Goal: Browse casually: Explore the website without a specific task or goal

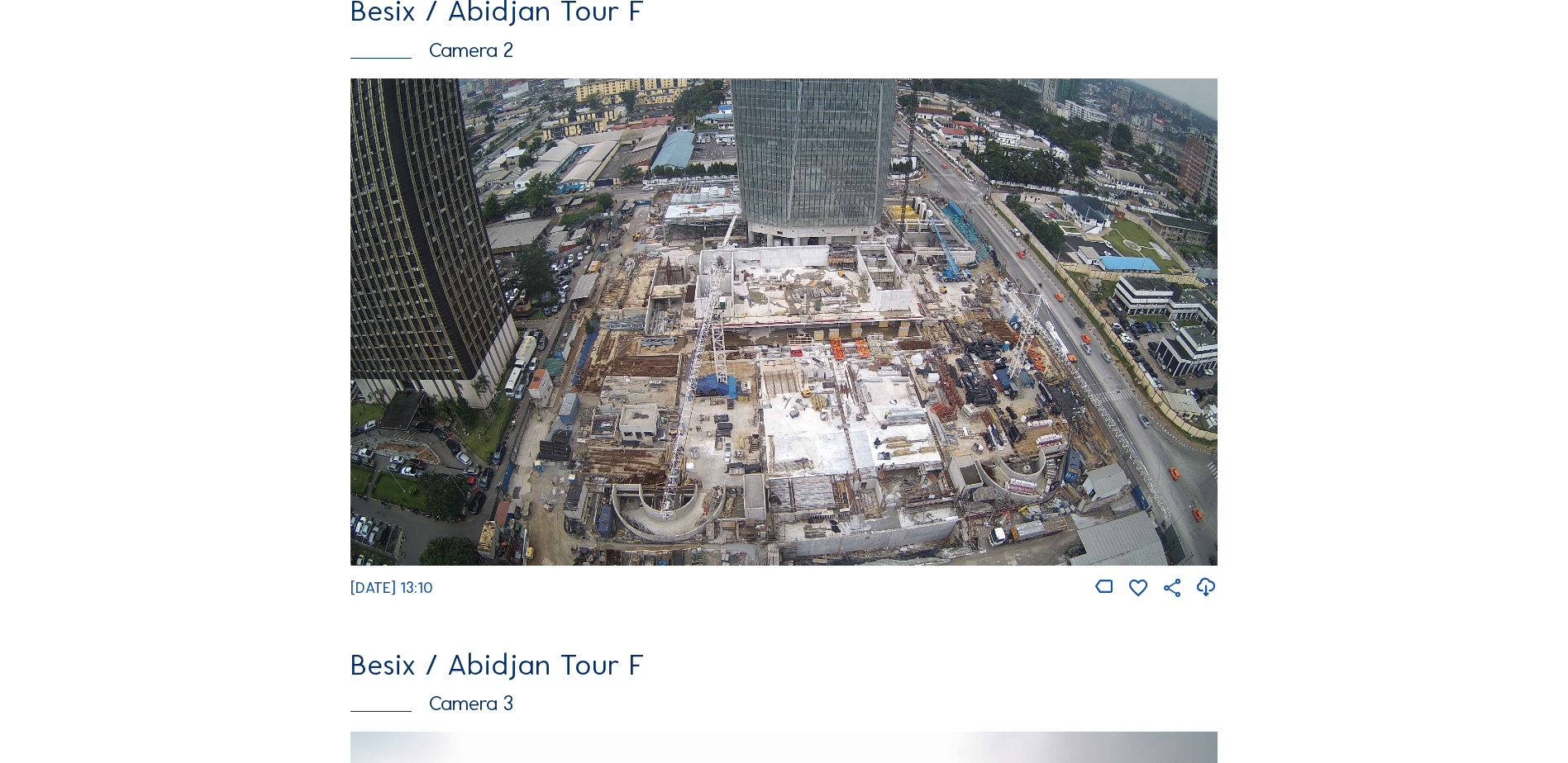
scroll to position [827, 0]
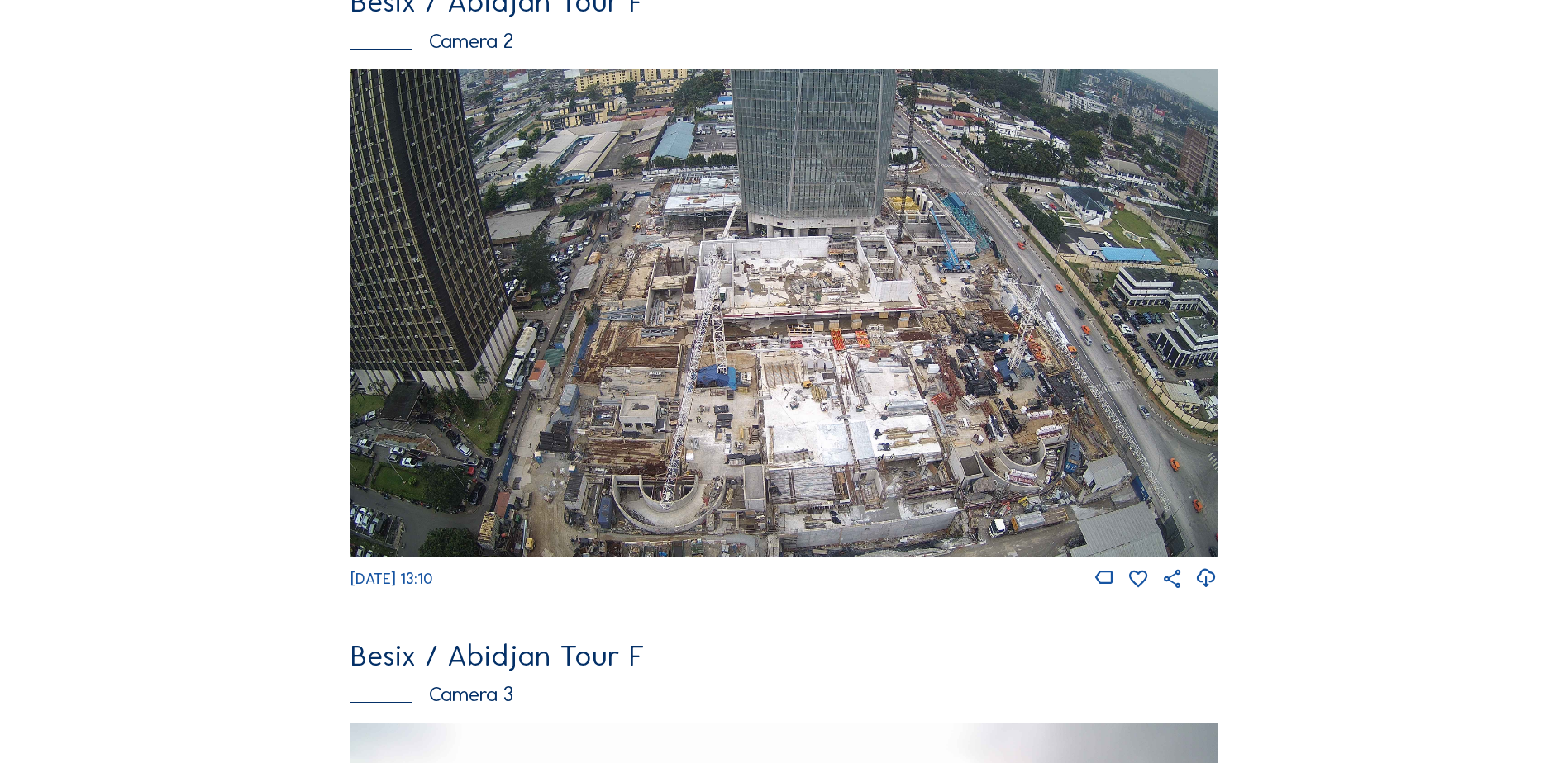
click at [572, 319] on img at bounding box center [784, 313] width 866 height 488
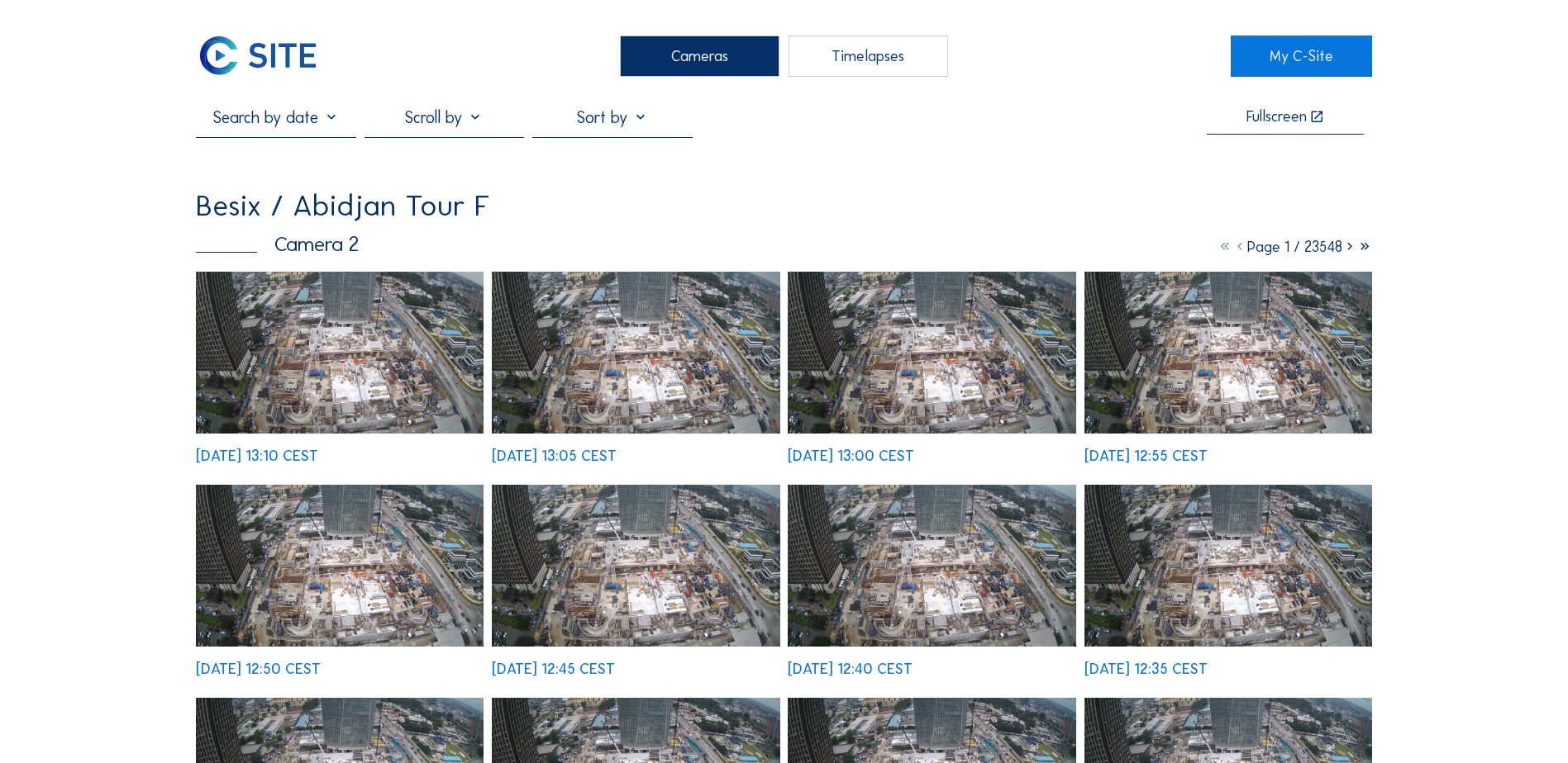
click at [373, 362] on img at bounding box center [339, 353] width 287 height 162
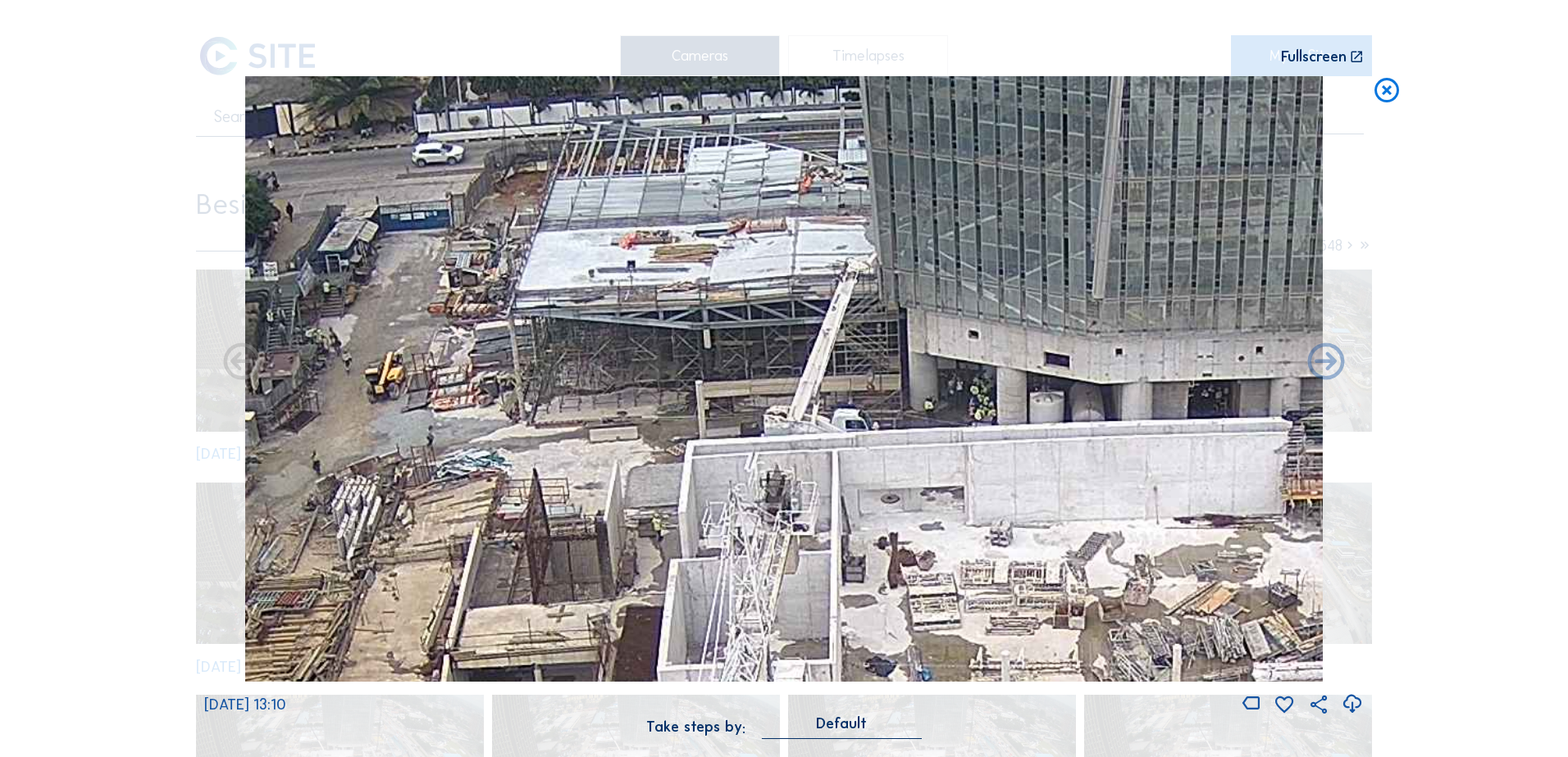
drag, startPoint x: 755, startPoint y: 257, endPoint x: 691, endPoint y: 303, distance: 78.8
click at [705, 298] on img at bounding box center [784, 378] width 1078 height 606
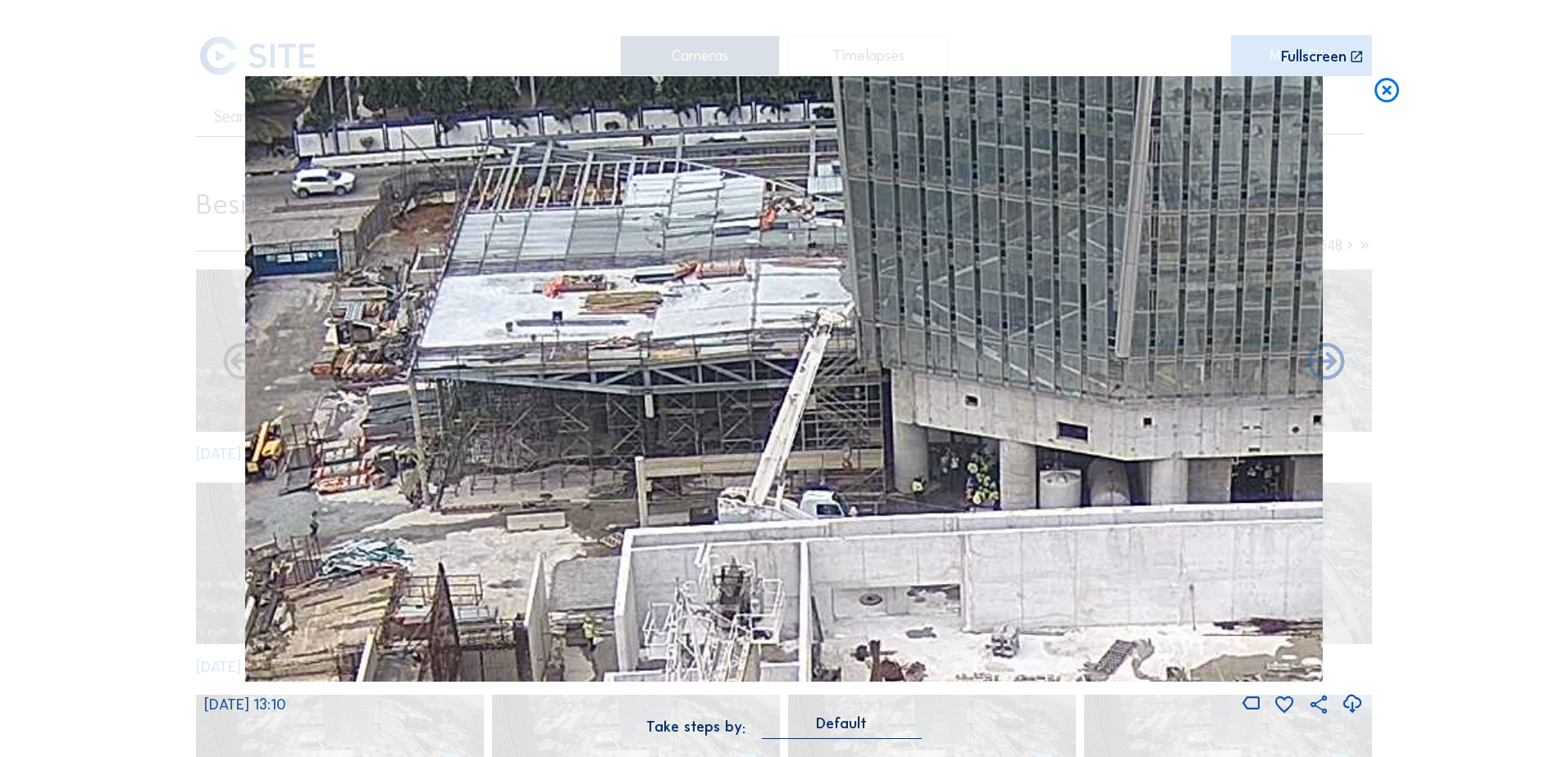
drag, startPoint x: 694, startPoint y: 250, endPoint x: 645, endPoint y: 307, distance: 75.2
click at [645, 307] on img at bounding box center [784, 378] width 1078 height 606
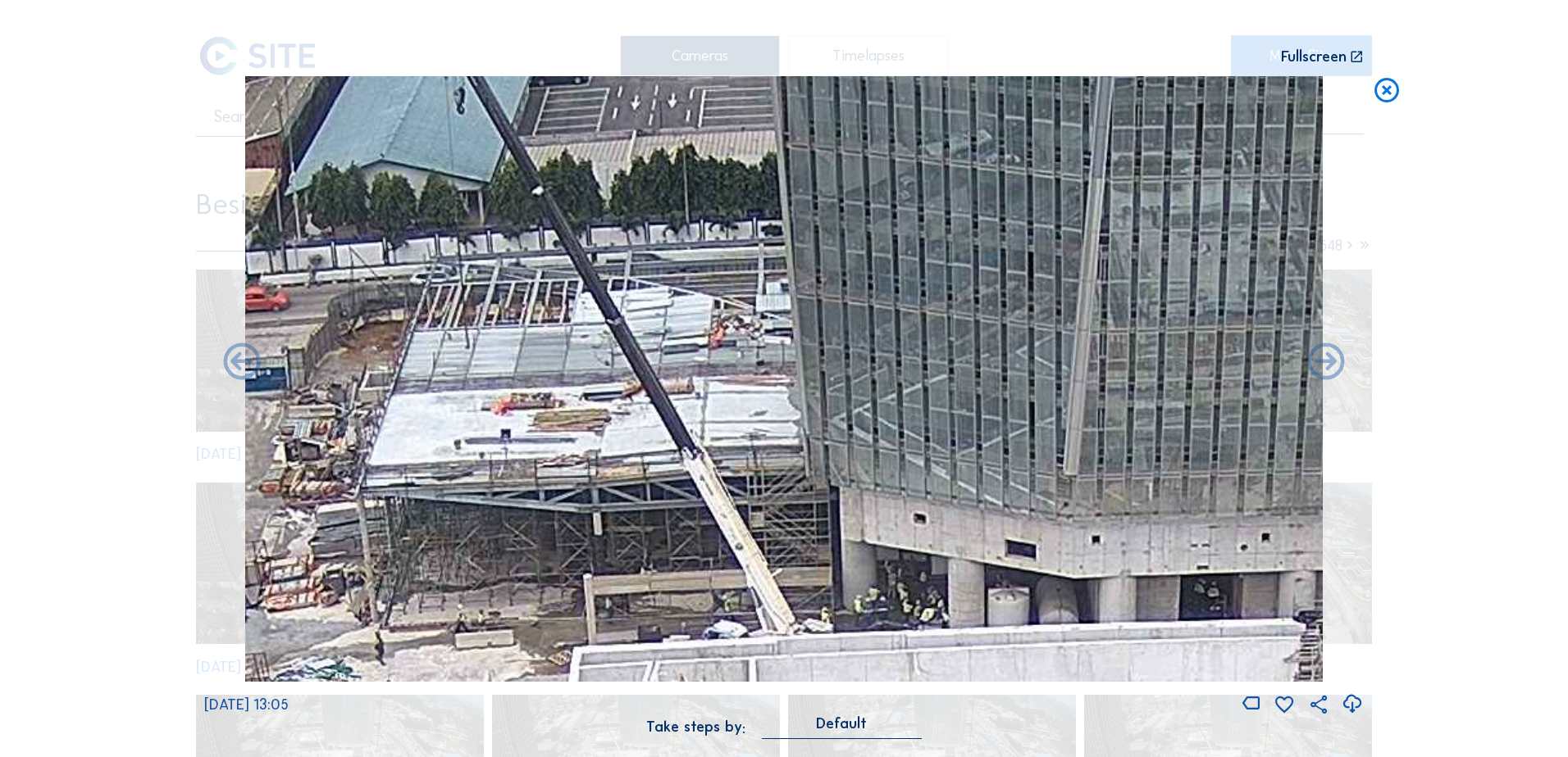
drag, startPoint x: 654, startPoint y: 340, endPoint x: 650, endPoint y: 436, distance: 96.1
click at [650, 436] on img at bounding box center [784, 378] width 1078 height 606
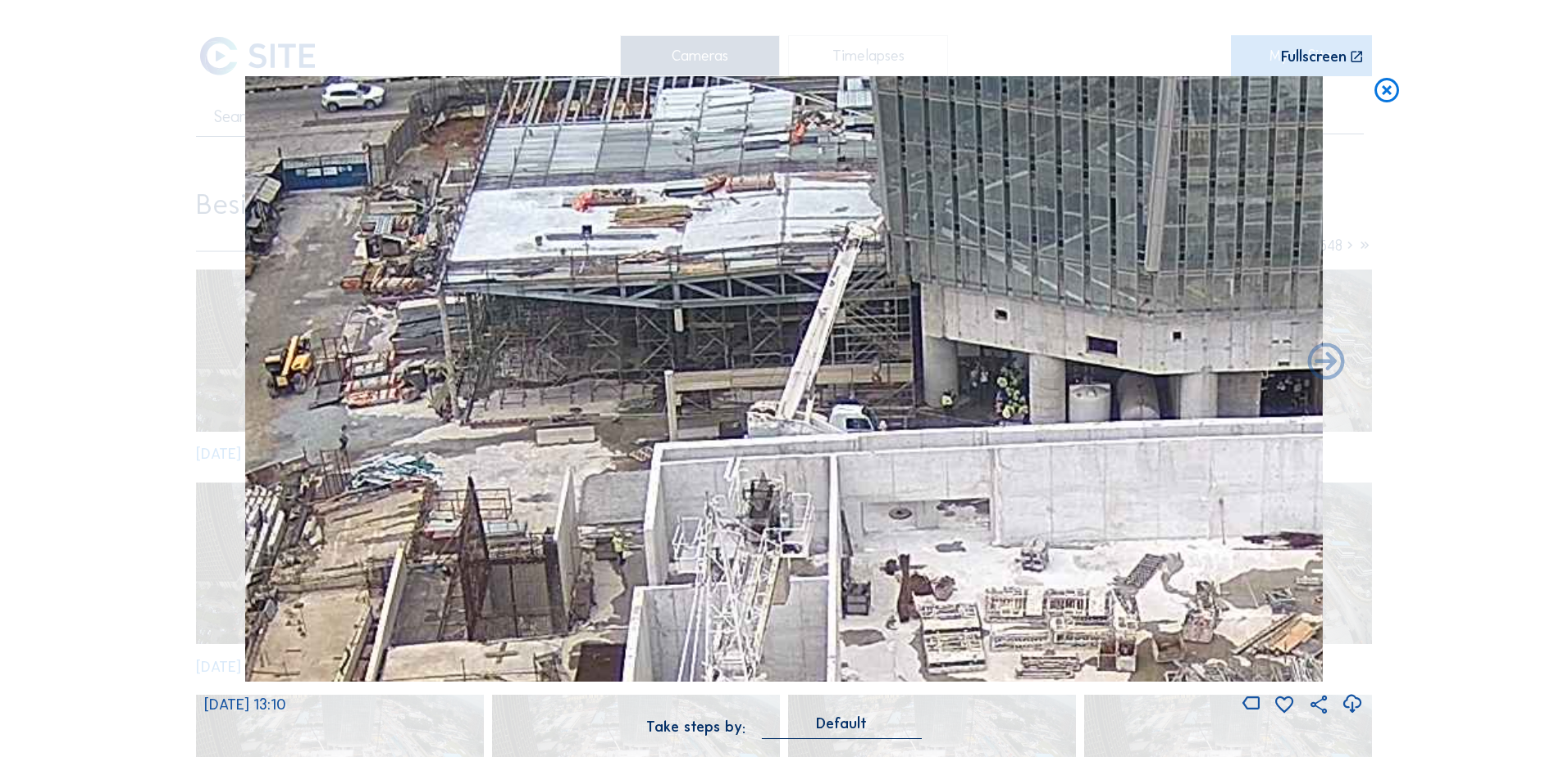
drag, startPoint x: 623, startPoint y: 290, endPoint x: 694, endPoint y: 211, distance: 106.2
click at [699, 177] on img at bounding box center [784, 378] width 1078 height 606
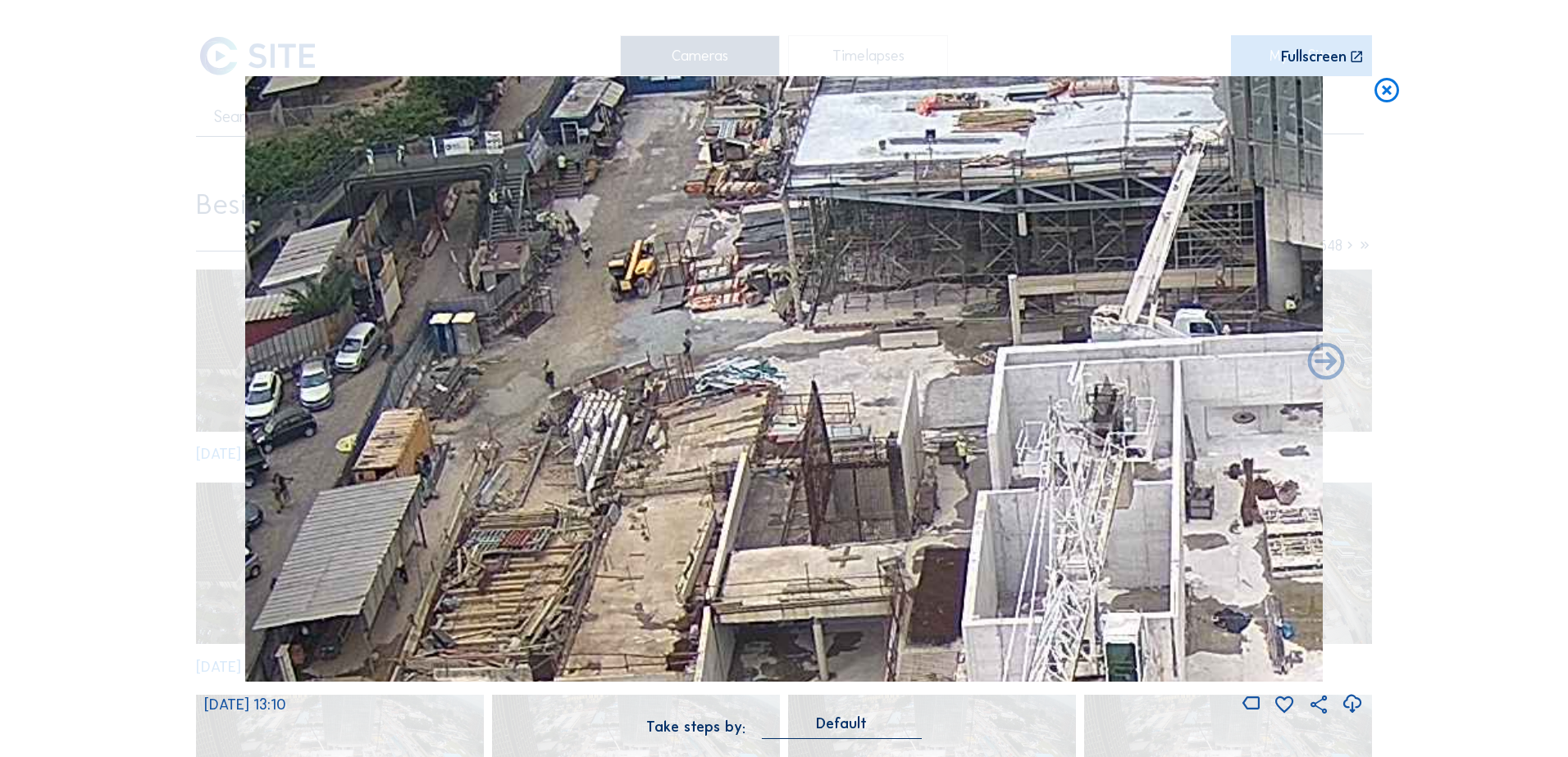
drag, startPoint x: 635, startPoint y: 440, endPoint x: 956, endPoint y: 469, distance: 322.3
click at [955, 468] on img at bounding box center [784, 378] width 1078 height 606
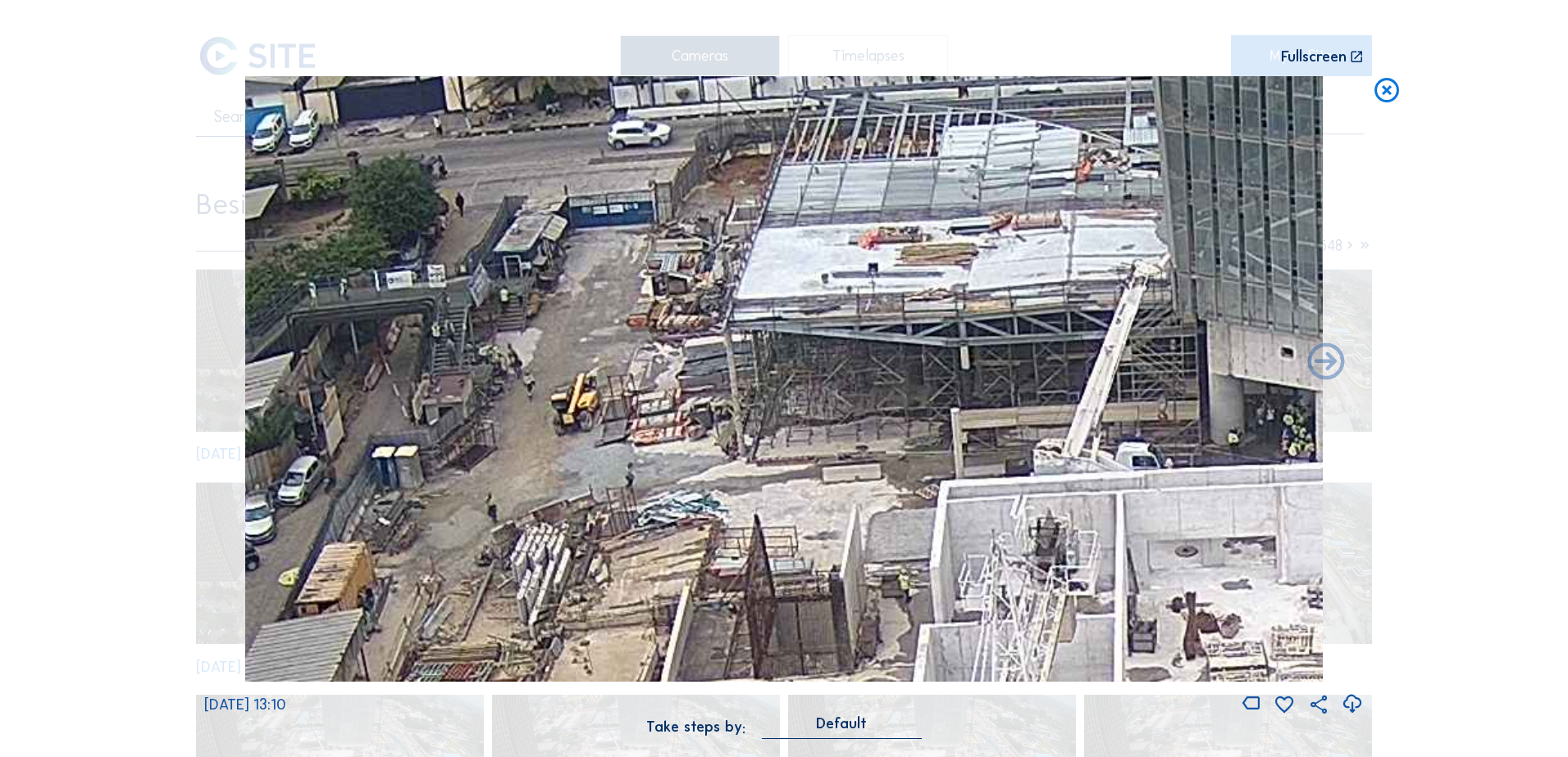
drag, startPoint x: 826, startPoint y: 606, endPoint x: 661, endPoint y: 176, distance: 460.6
click at [661, 176] on img at bounding box center [784, 378] width 1078 height 606
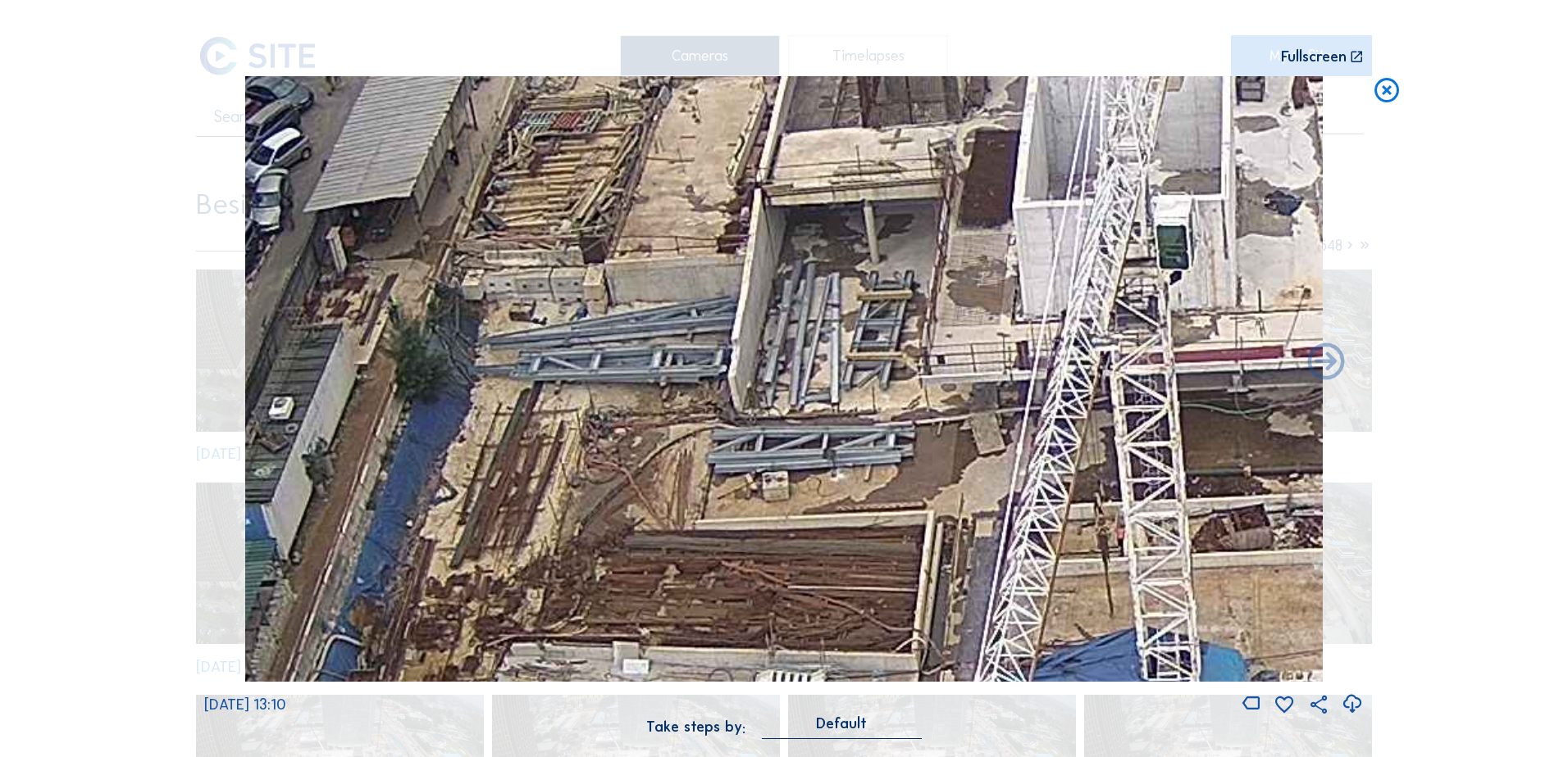
drag, startPoint x: 567, startPoint y: 414, endPoint x: 704, endPoint y: 272, distance: 197.3
click at [733, 290] on img at bounding box center [784, 378] width 1078 height 606
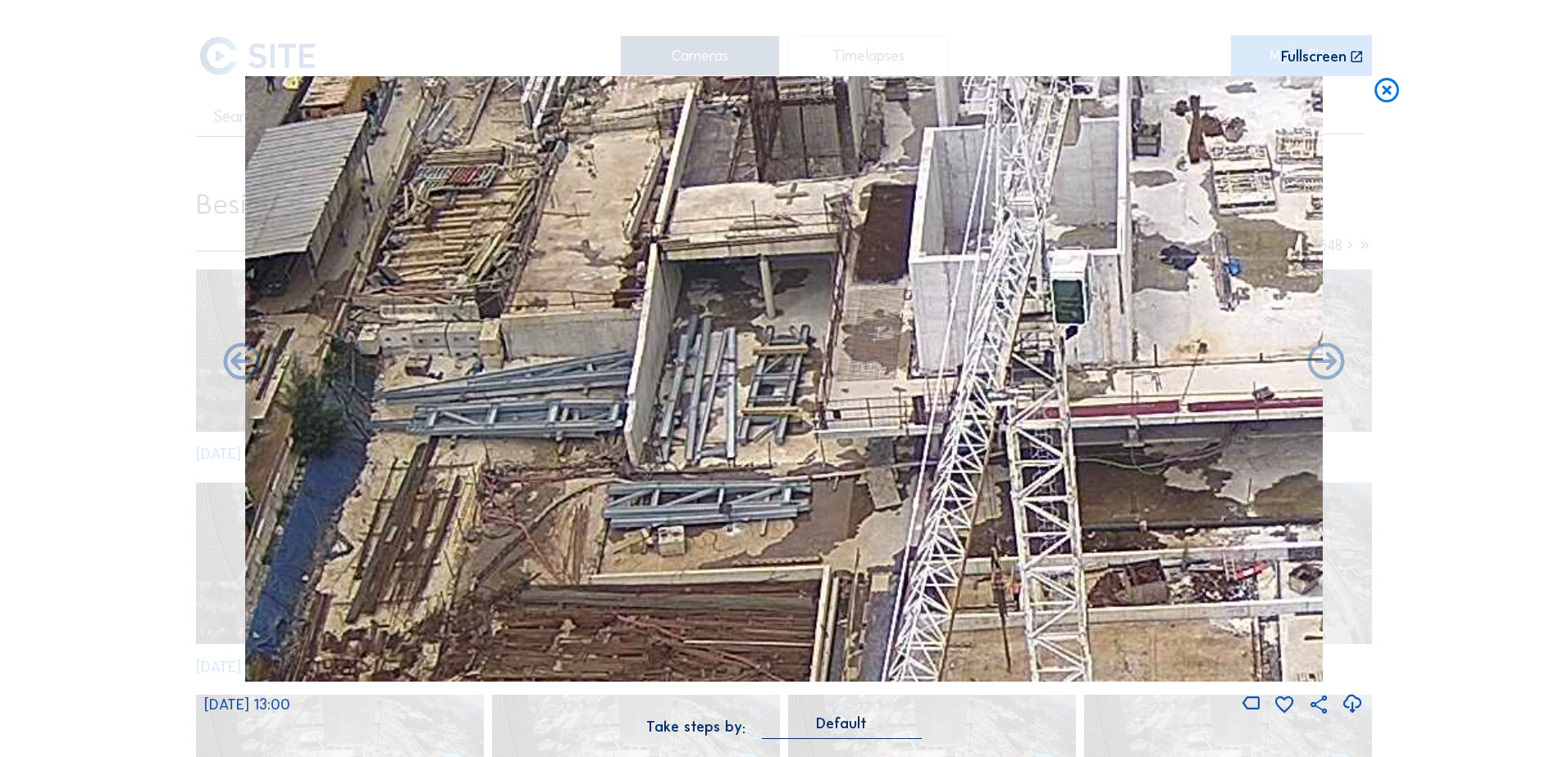
drag, startPoint x: 772, startPoint y: 371, endPoint x: 683, endPoint y: 518, distance: 171.8
click at [684, 518] on img at bounding box center [784, 378] width 1078 height 606
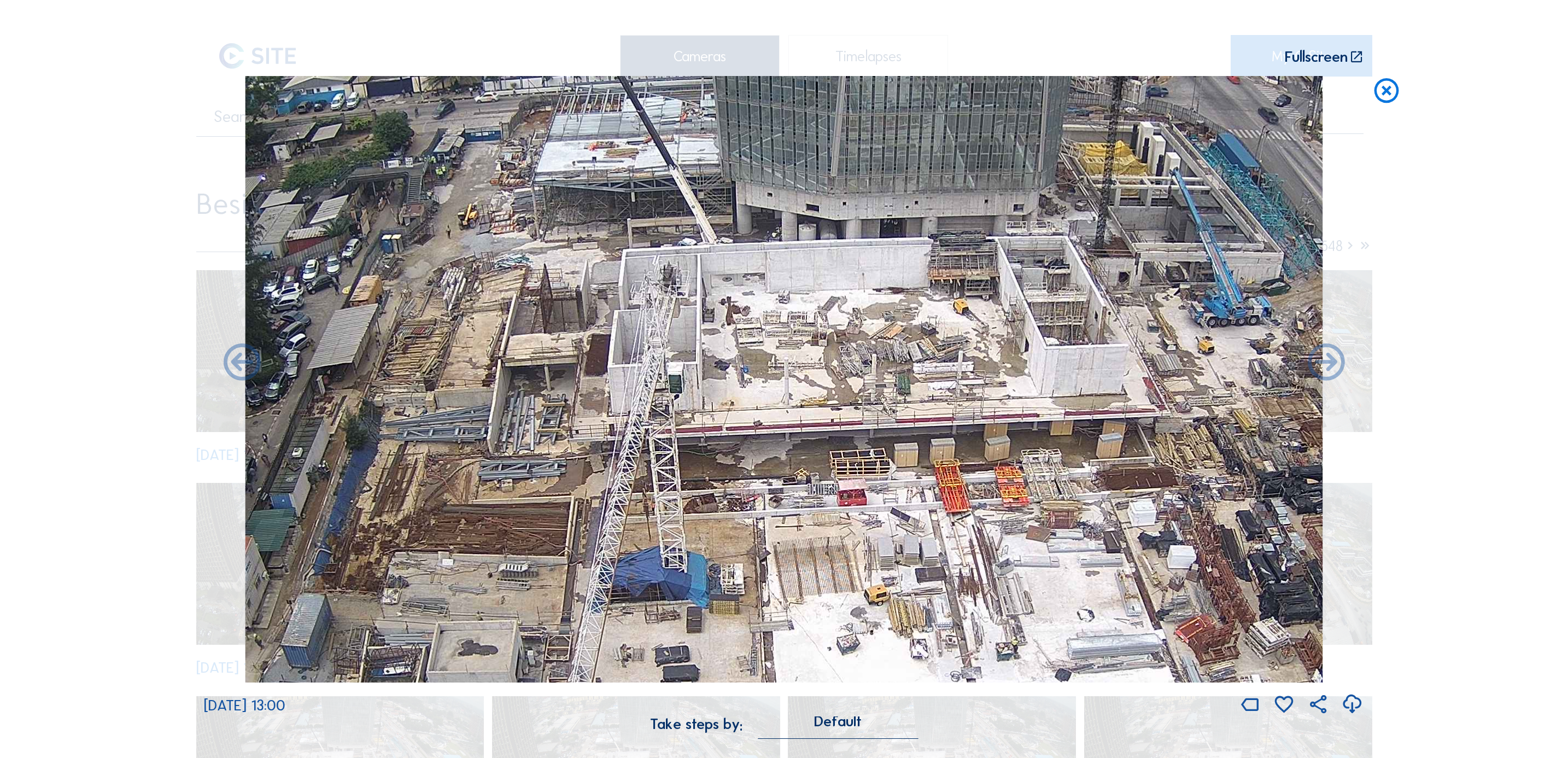
drag, startPoint x: 807, startPoint y: 387, endPoint x: 758, endPoint y: 412, distance: 55.0
click at [758, 412] on img at bounding box center [784, 379] width 1078 height 606
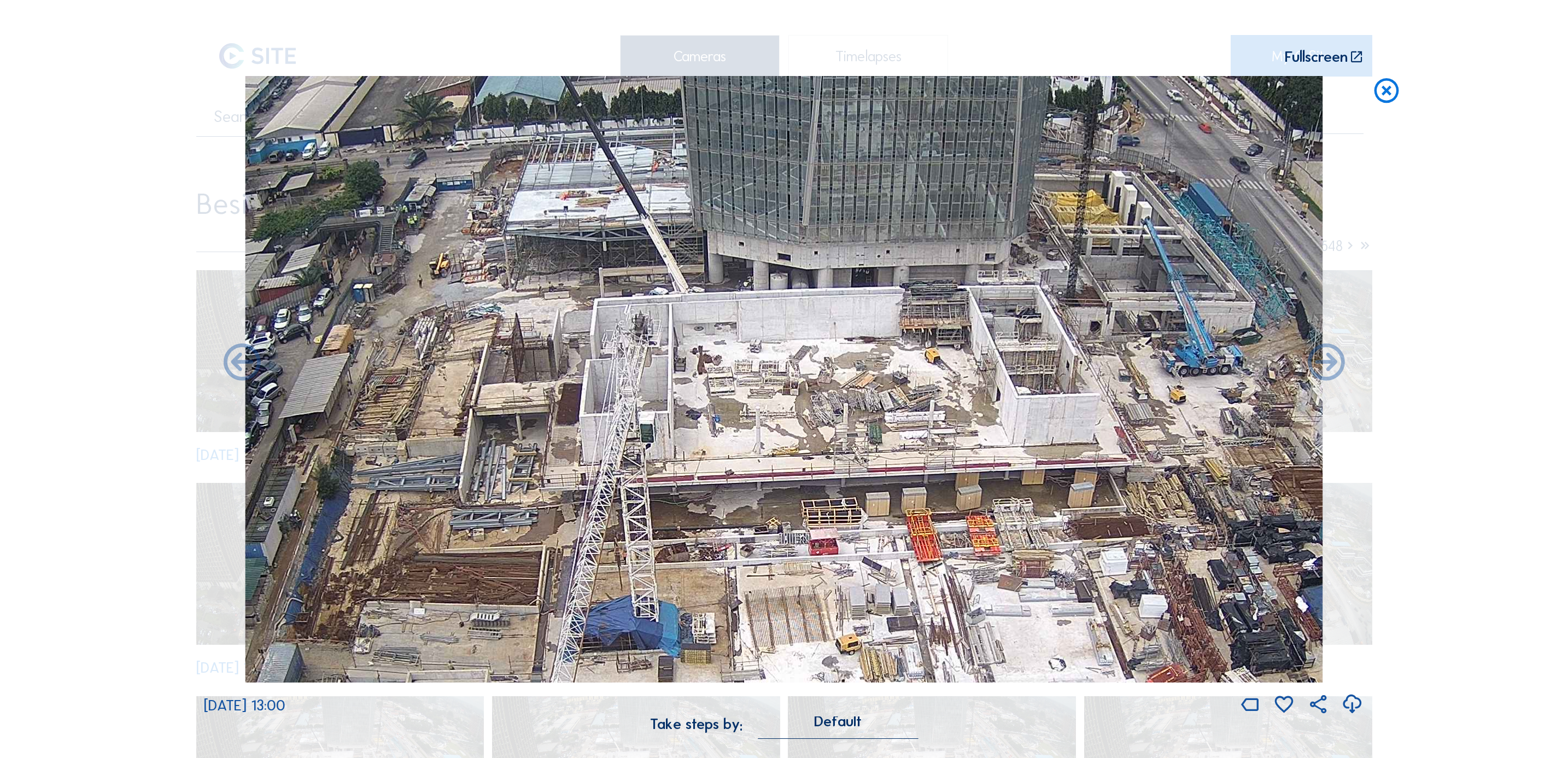
drag, startPoint x: 803, startPoint y: 391, endPoint x: 774, endPoint y: 440, distance: 56.9
click at [774, 440] on img at bounding box center [784, 379] width 1078 height 606
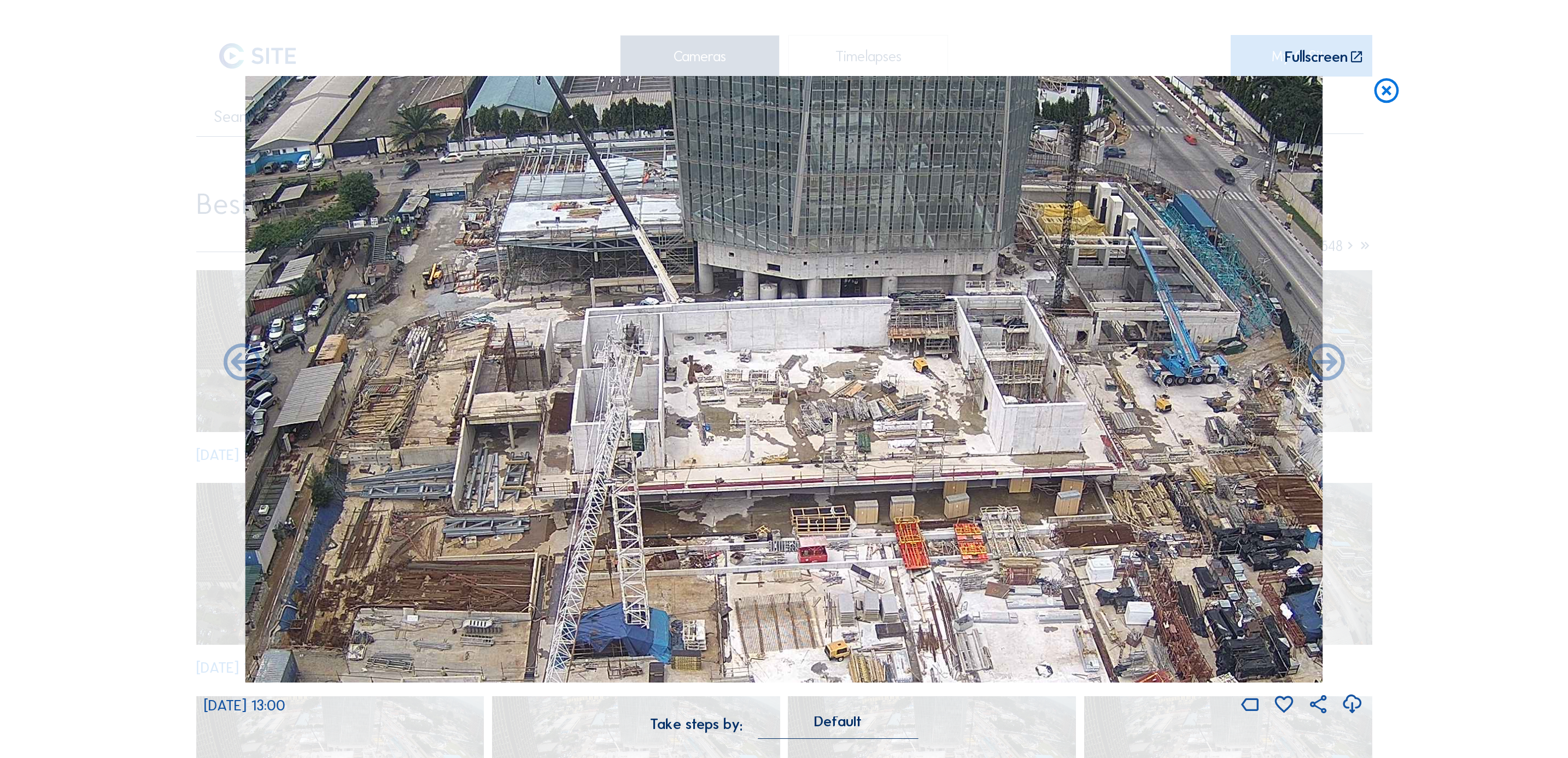
drag, startPoint x: 732, startPoint y: 423, endPoint x: 722, endPoint y: 433, distance: 14.1
click at [722, 433] on img at bounding box center [784, 379] width 1078 height 606
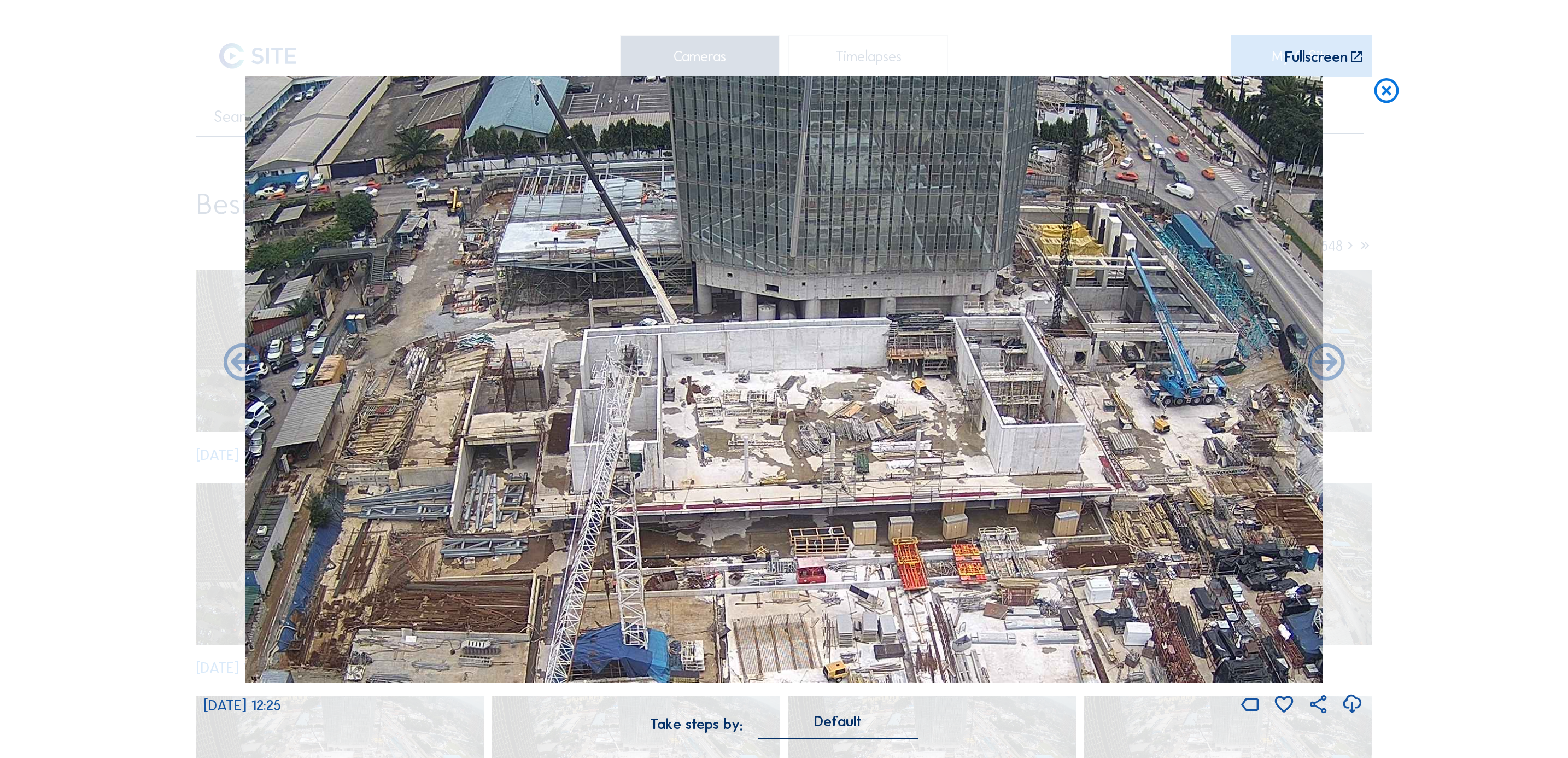
drag, startPoint x: 723, startPoint y: 254, endPoint x: 730, endPoint y: 345, distance: 91.3
click at [730, 344] on img at bounding box center [784, 379] width 1078 height 606
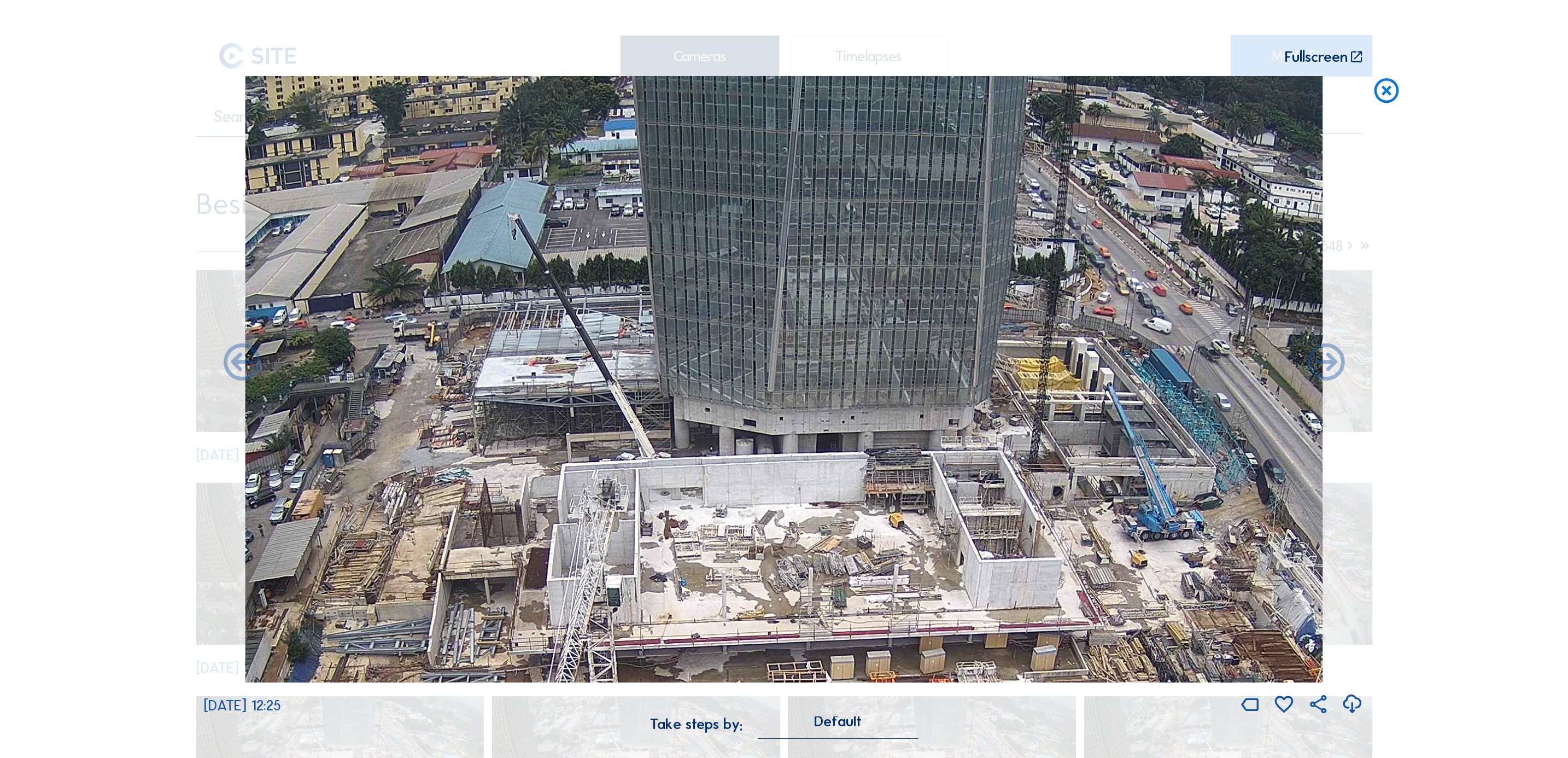
drag, startPoint x: 617, startPoint y: 279, endPoint x: 582, endPoint y: 343, distance: 72.9
click at [582, 343] on img at bounding box center [784, 379] width 1078 height 606
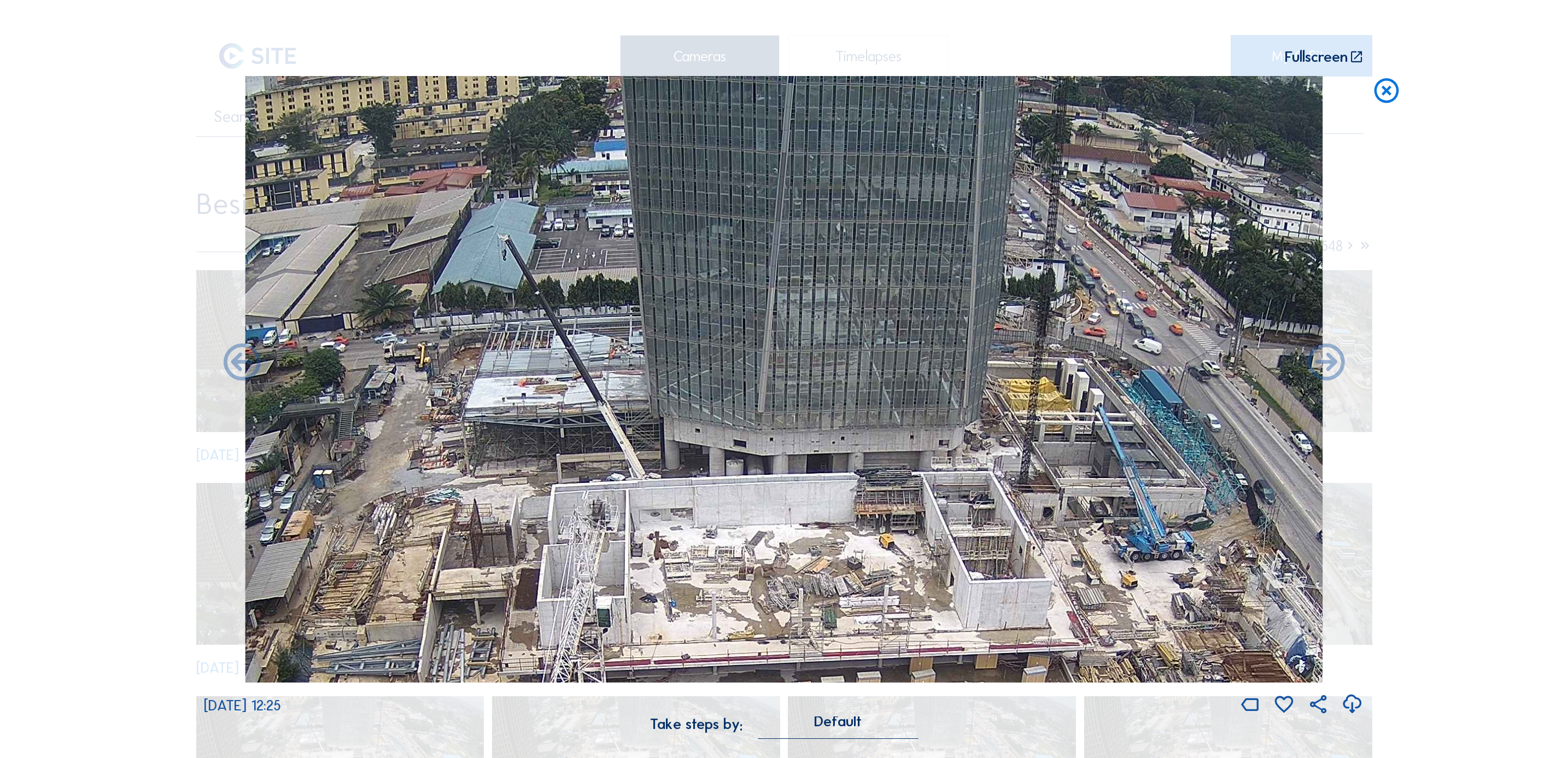
drag, startPoint x: 571, startPoint y: 402, endPoint x: 567, endPoint y: 481, distance: 79.1
click at [567, 481] on img at bounding box center [784, 379] width 1078 height 606
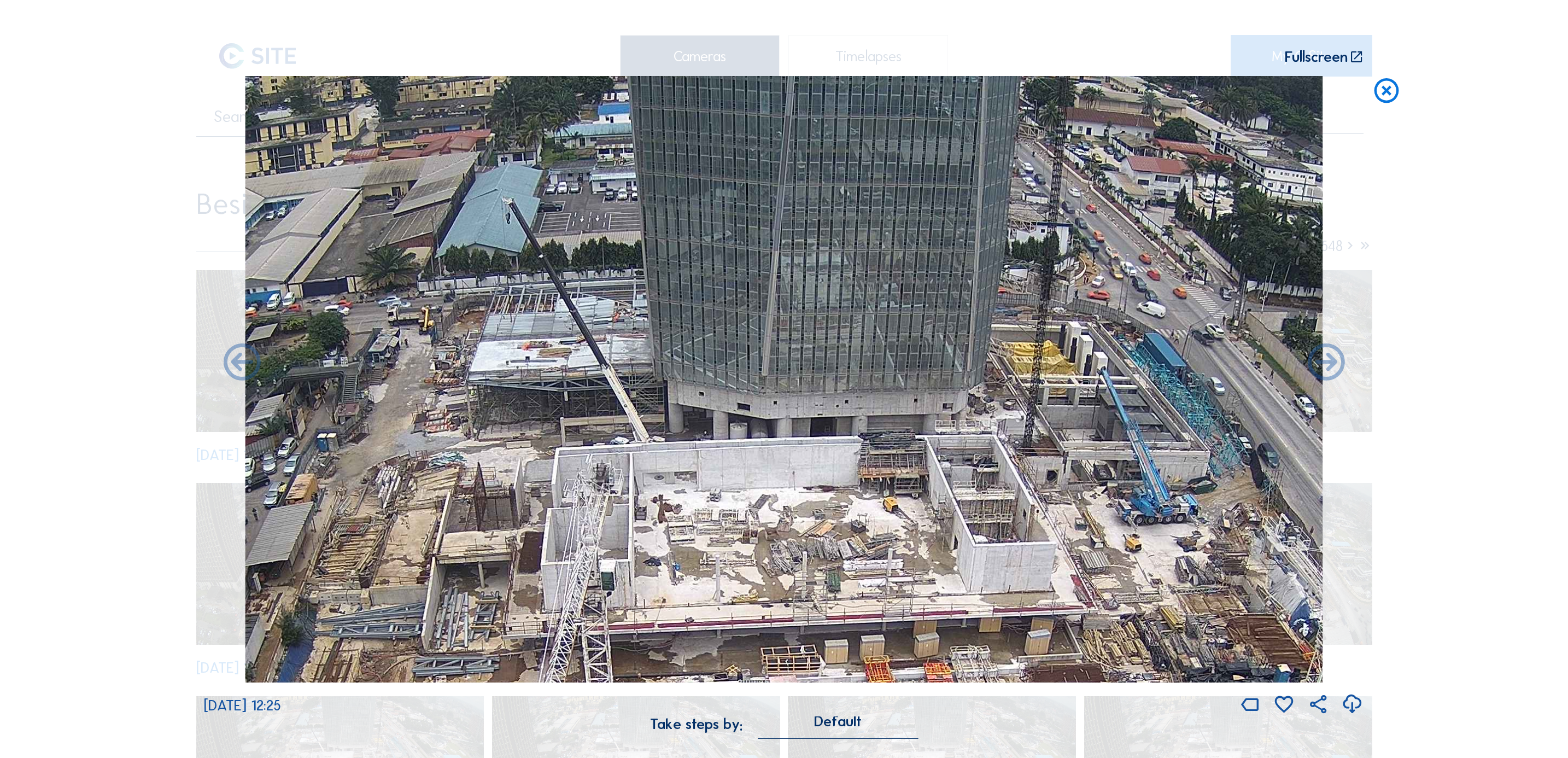
drag, startPoint x: 661, startPoint y: 494, endPoint x: 661, endPoint y: 548, distance: 54.0
click at [661, 505] on img at bounding box center [784, 379] width 1078 height 606
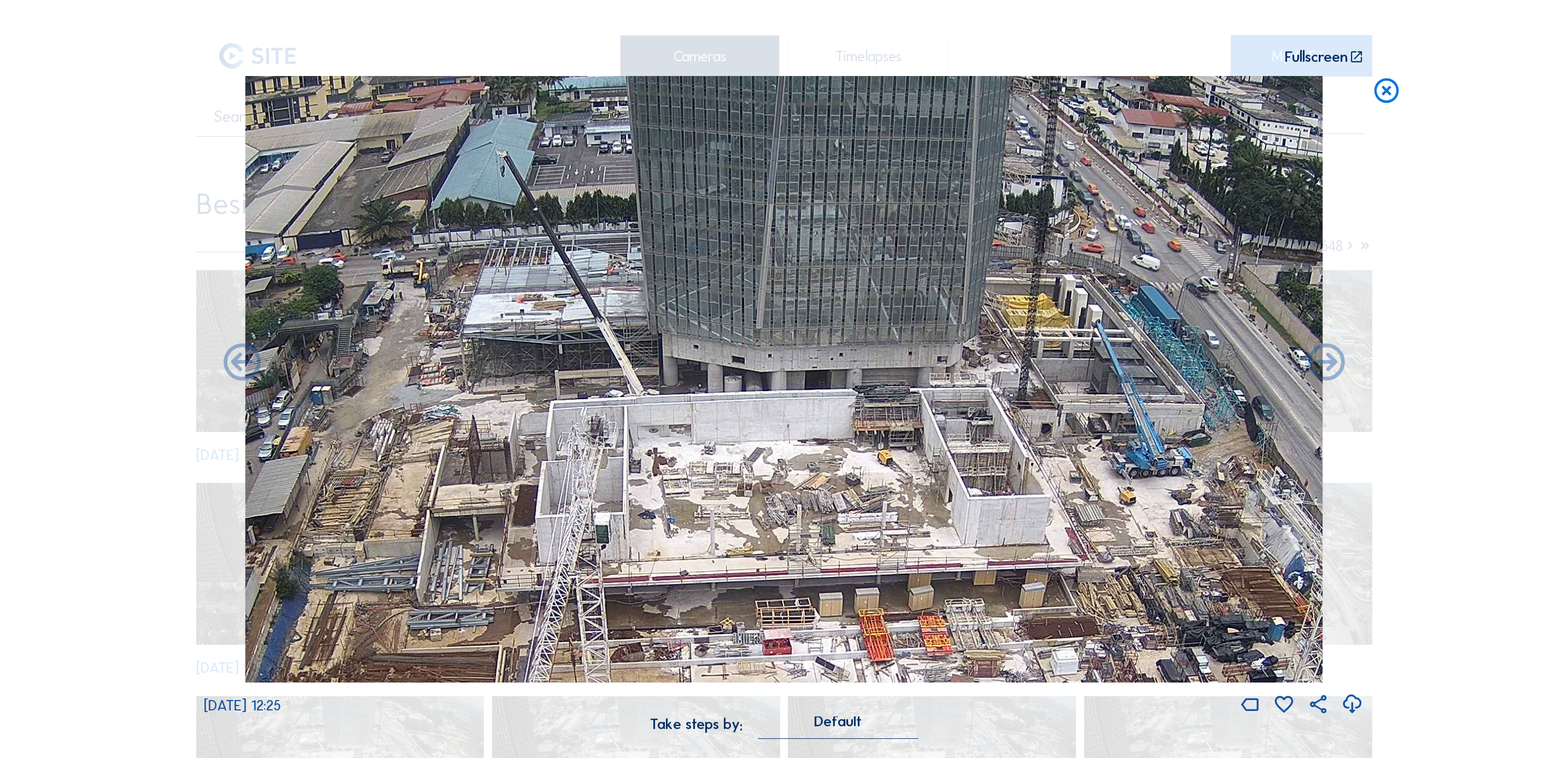
drag, startPoint x: 855, startPoint y: 590, endPoint x: 843, endPoint y: 488, distance: 102.7
click at [850, 505] on img at bounding box center [784, 379] width 1078 height 606
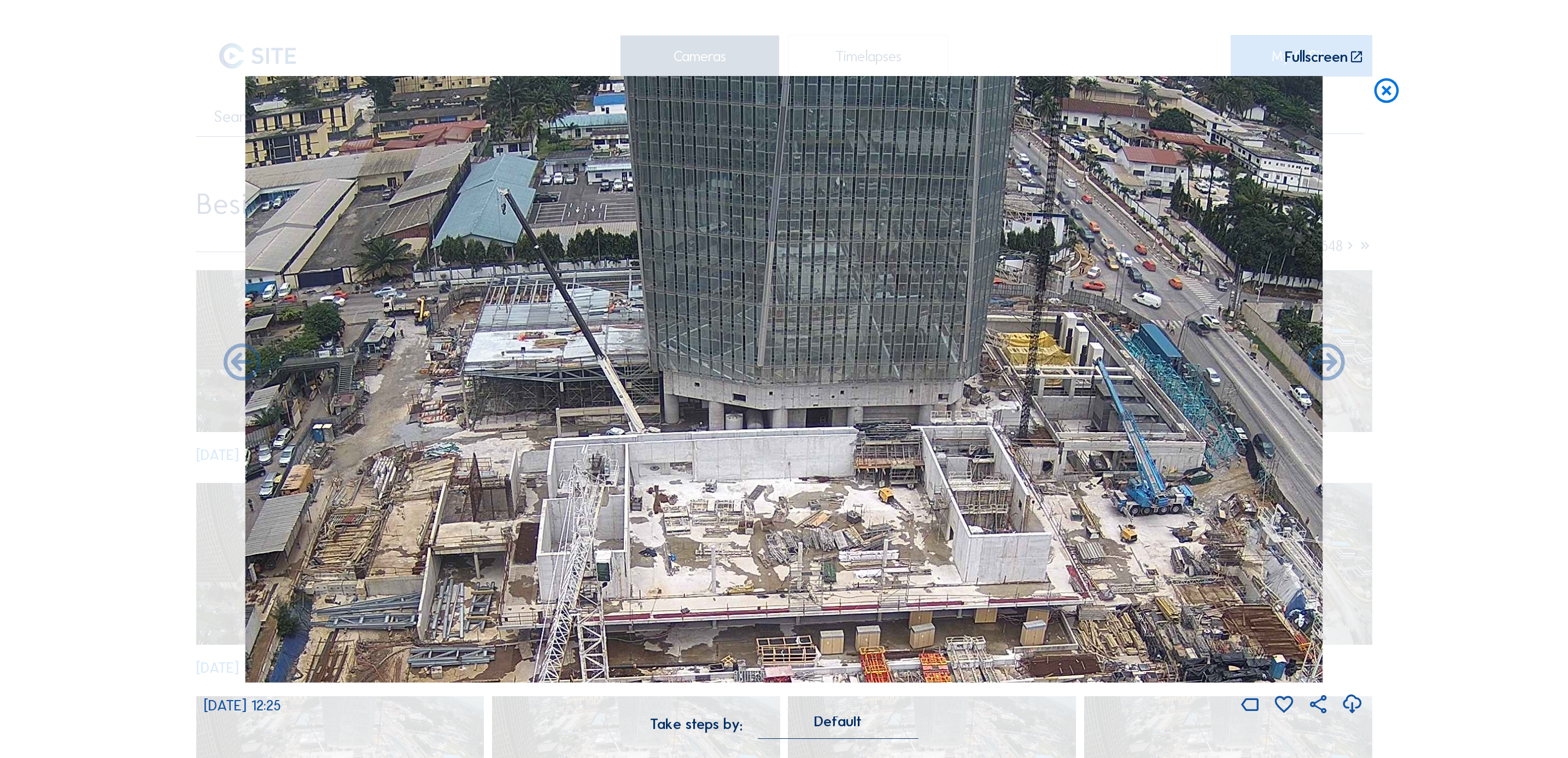
drag, startPoint x: 834, startPoint y: 427, endPoint x: 836, endPoint y: 476, distance: 49.0
click at [836, 476] on img at bounding box center [784, 379] width 1078 height 606
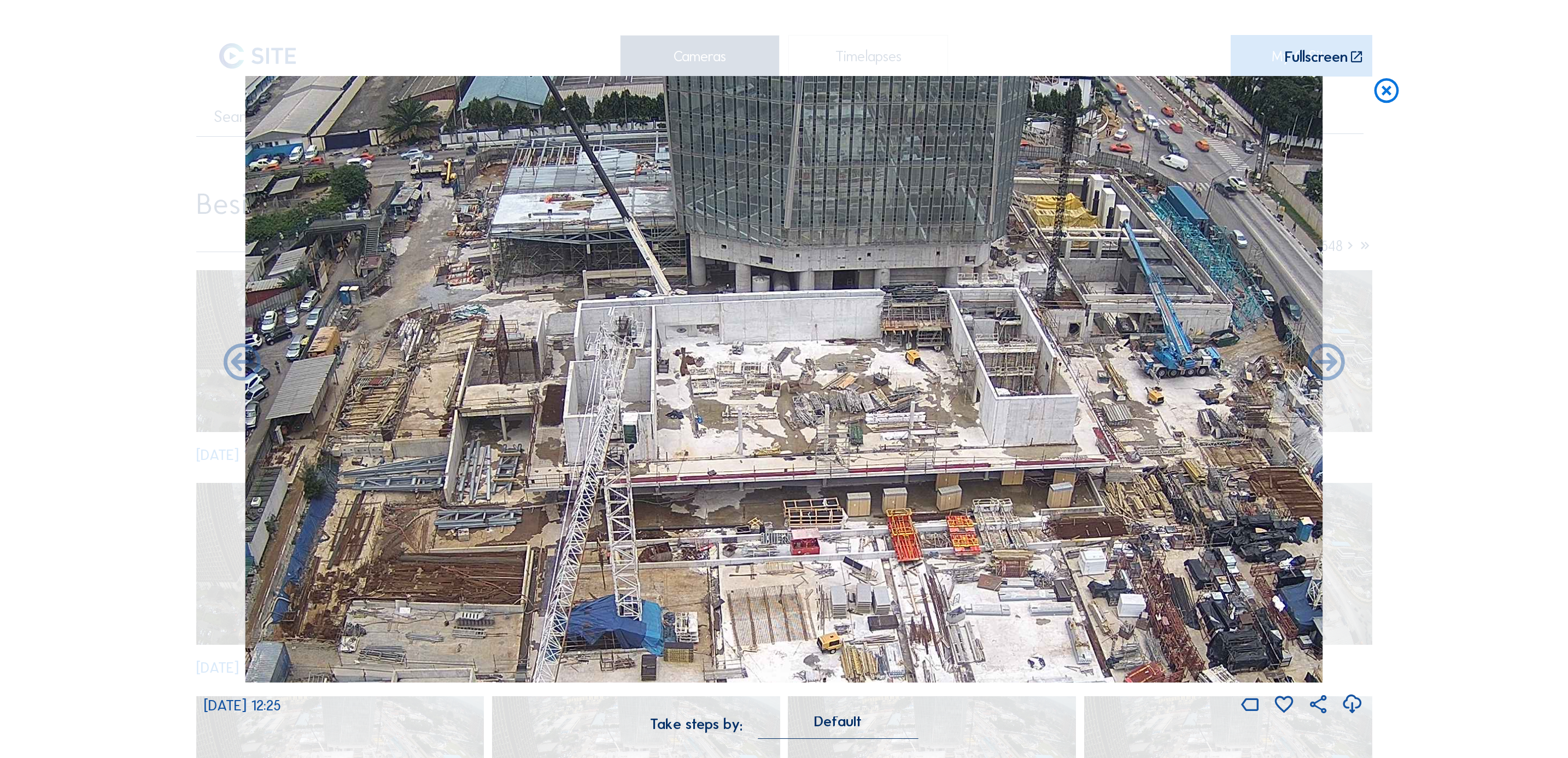
drag, startPoint x: 838, startPoint y: 546, endPoint x: 845, endPoint y: 352, distance: 194.1
click at [850, 220] on img at bounding box center [784, 379] width 1078 height 606
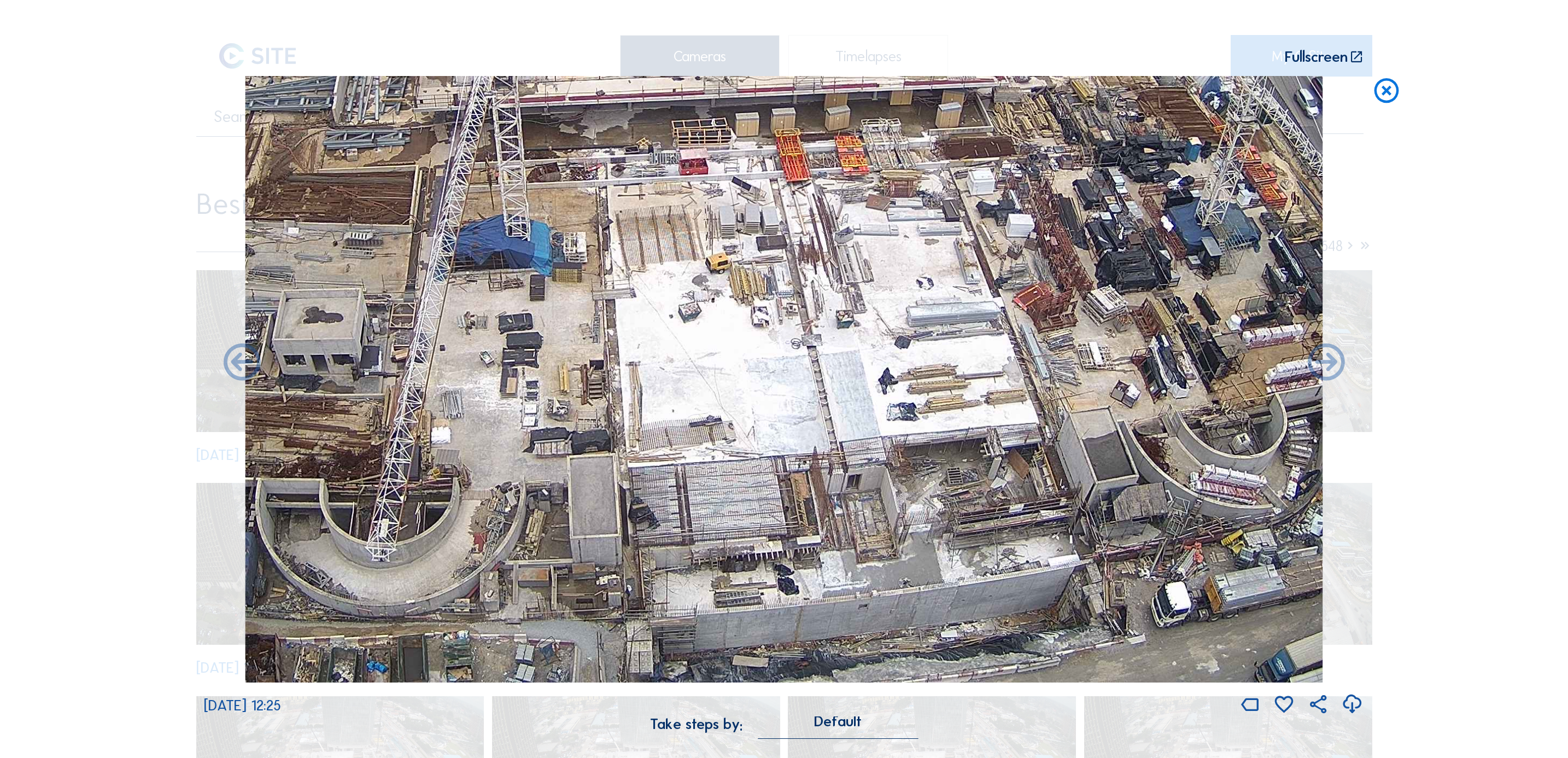
drag, startPoint x: 859, startPoint y: 519, endPoint x: 748, endPoint y: 212, distance: 326.5
click at [748, 212] on img at bounding box center [784, 379] width 1078 height 606
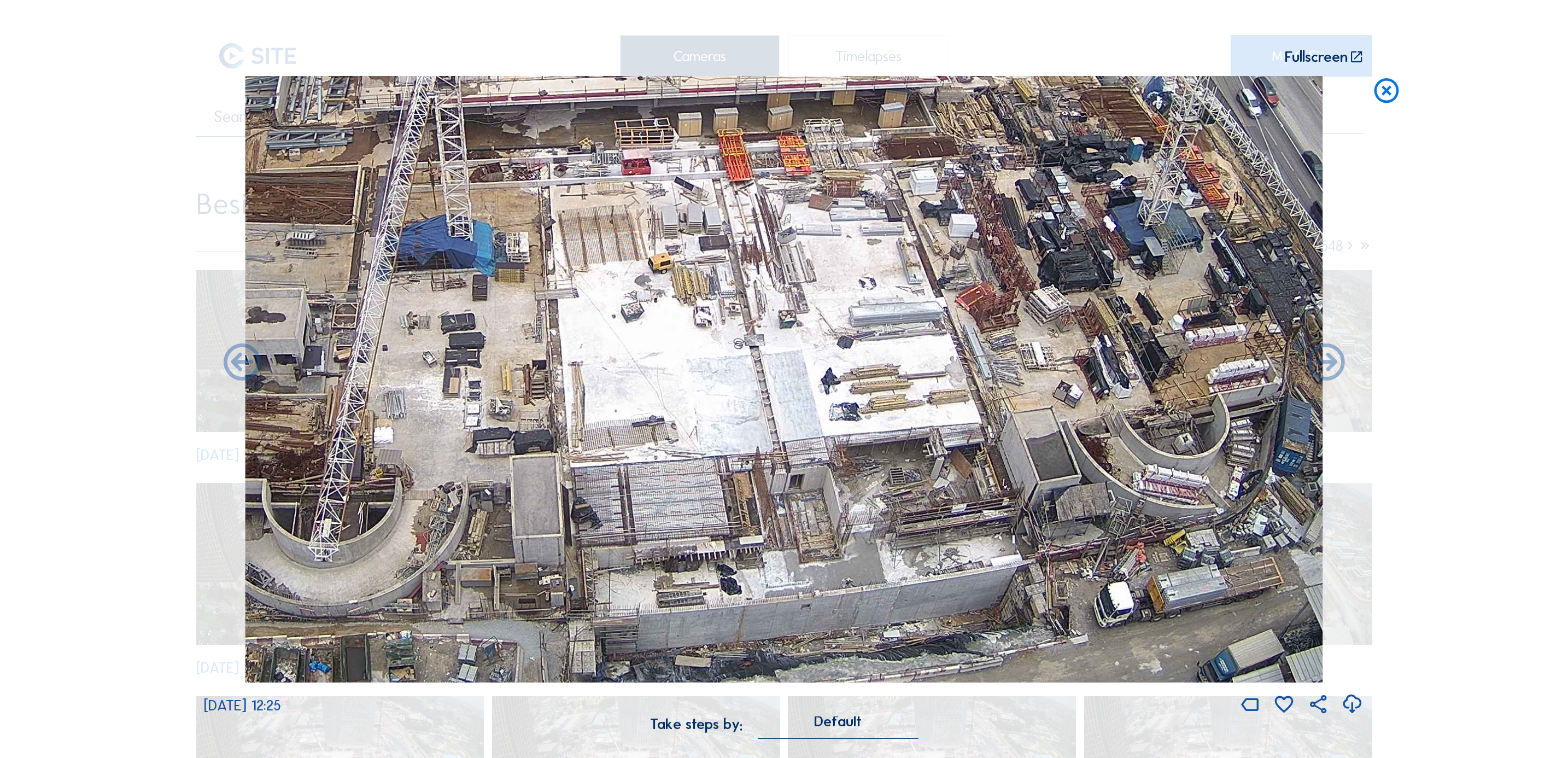
drag, startPoint x: 753, startPoint y: 398, endPoint x: 655, endPoint y: 366, distance: 103.1
click at [655, 367] on img at bounding box center [784, 379] width 1078 height 606
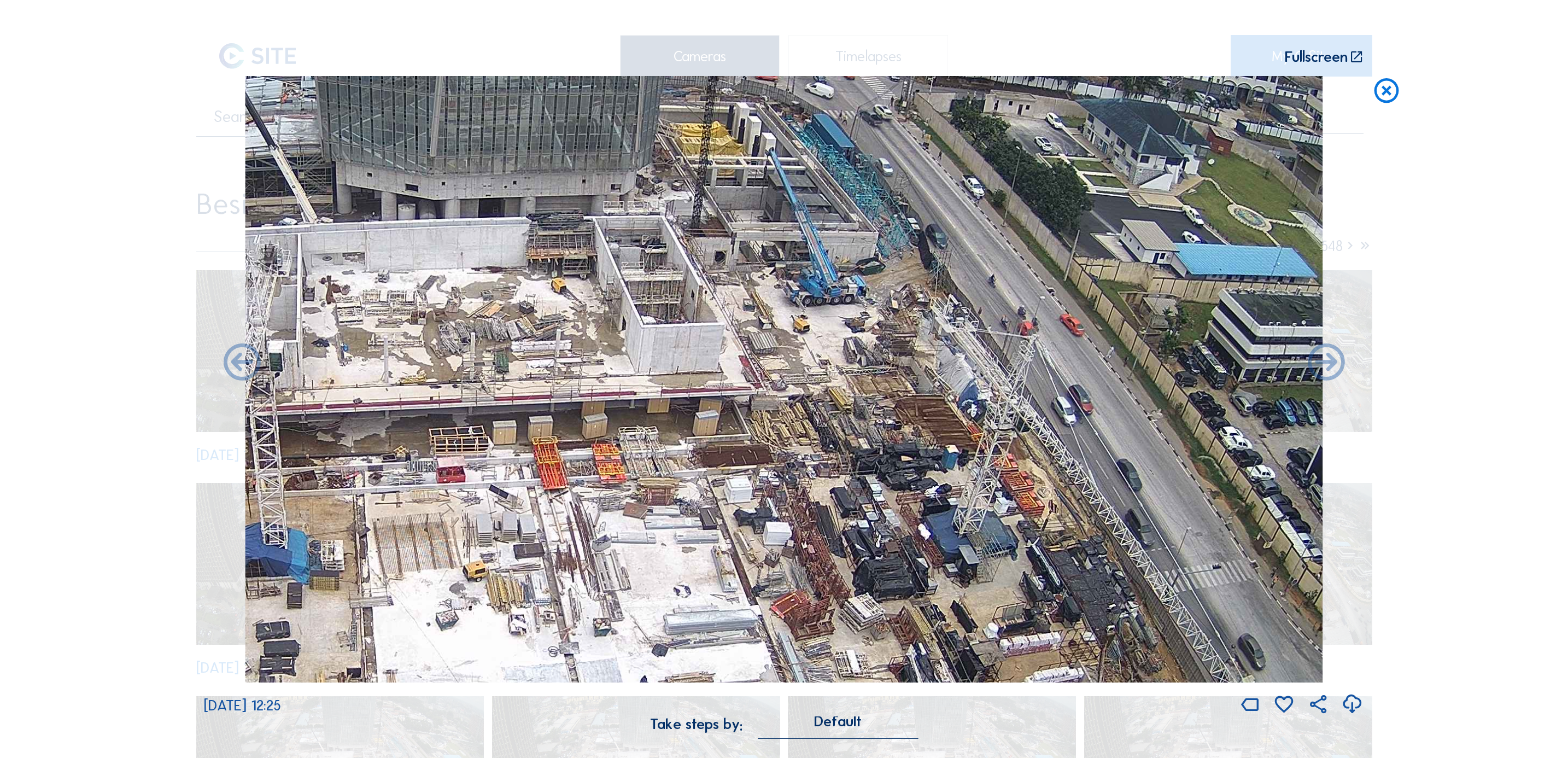
drag, startPoint x: 1040, startPoint y: 231, endPoint x: 905, endPoint y: 531, distance: 329.0
click at [909, 505] on img at bounding box center [784, 379] width 1078 height 606
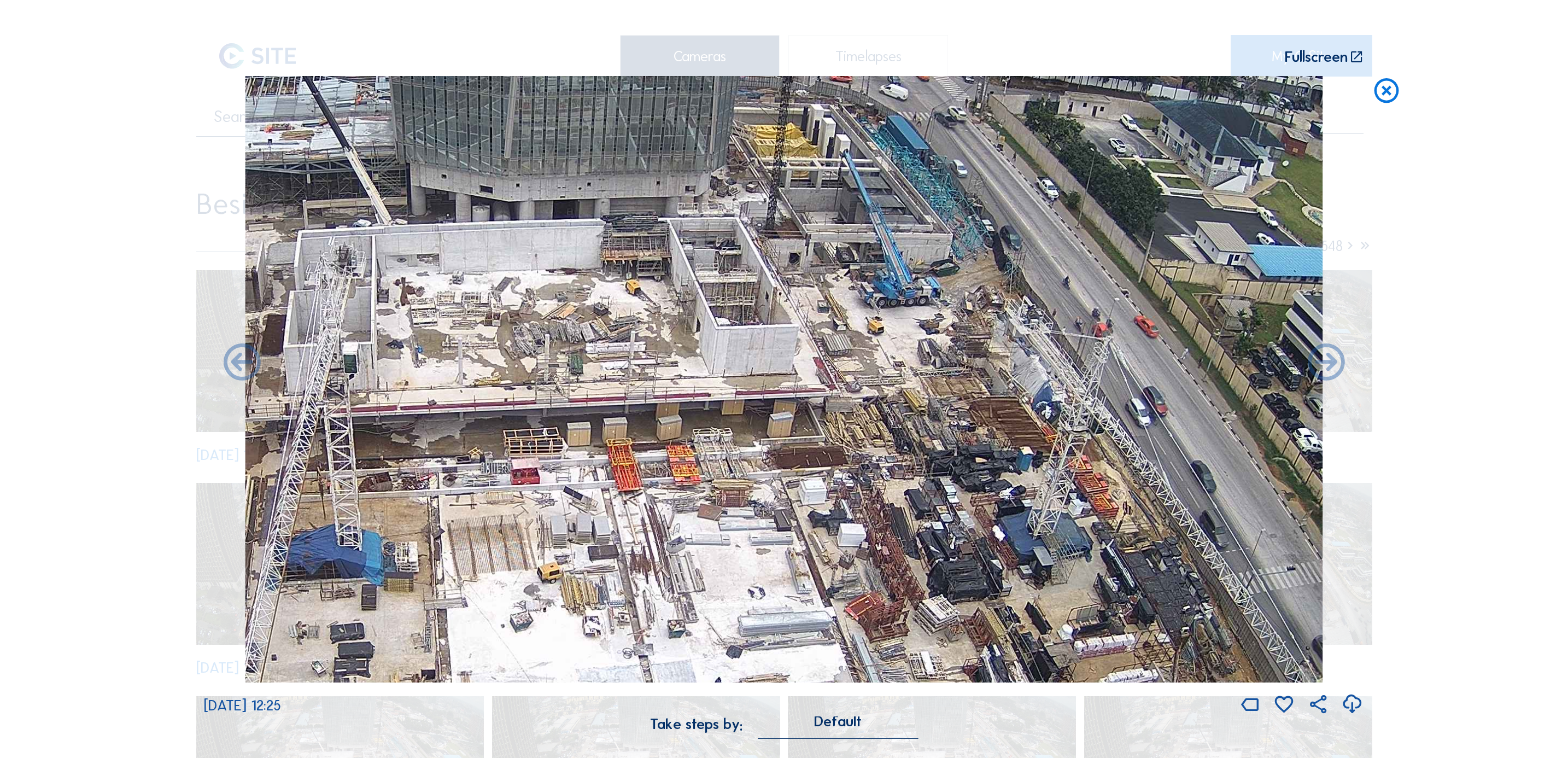
drag, startPoint x: 792, startPoint y: 421, endPoint x: 866, endPoint y: 421, distance: 74.0
click at [866, 421] on img at bounding box center [784, 379] width 1078 height 606
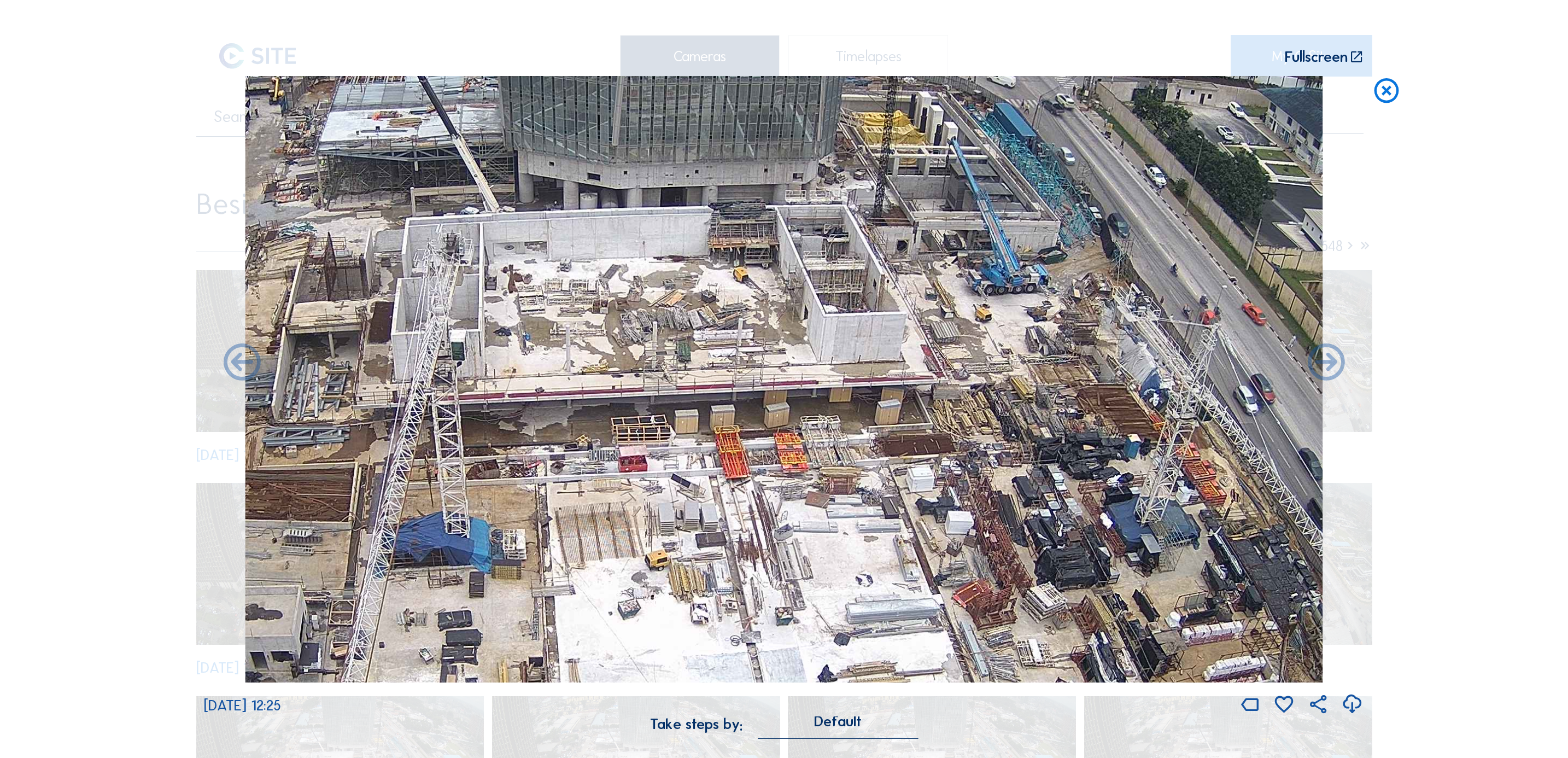
drag, startPoint x: 698, startPoint y: 304, endPoint x: 797, endPoint y: 294, distance: 99.5
click at [797, 294] on img at bounding box center [784, 379] width 1078 height 606
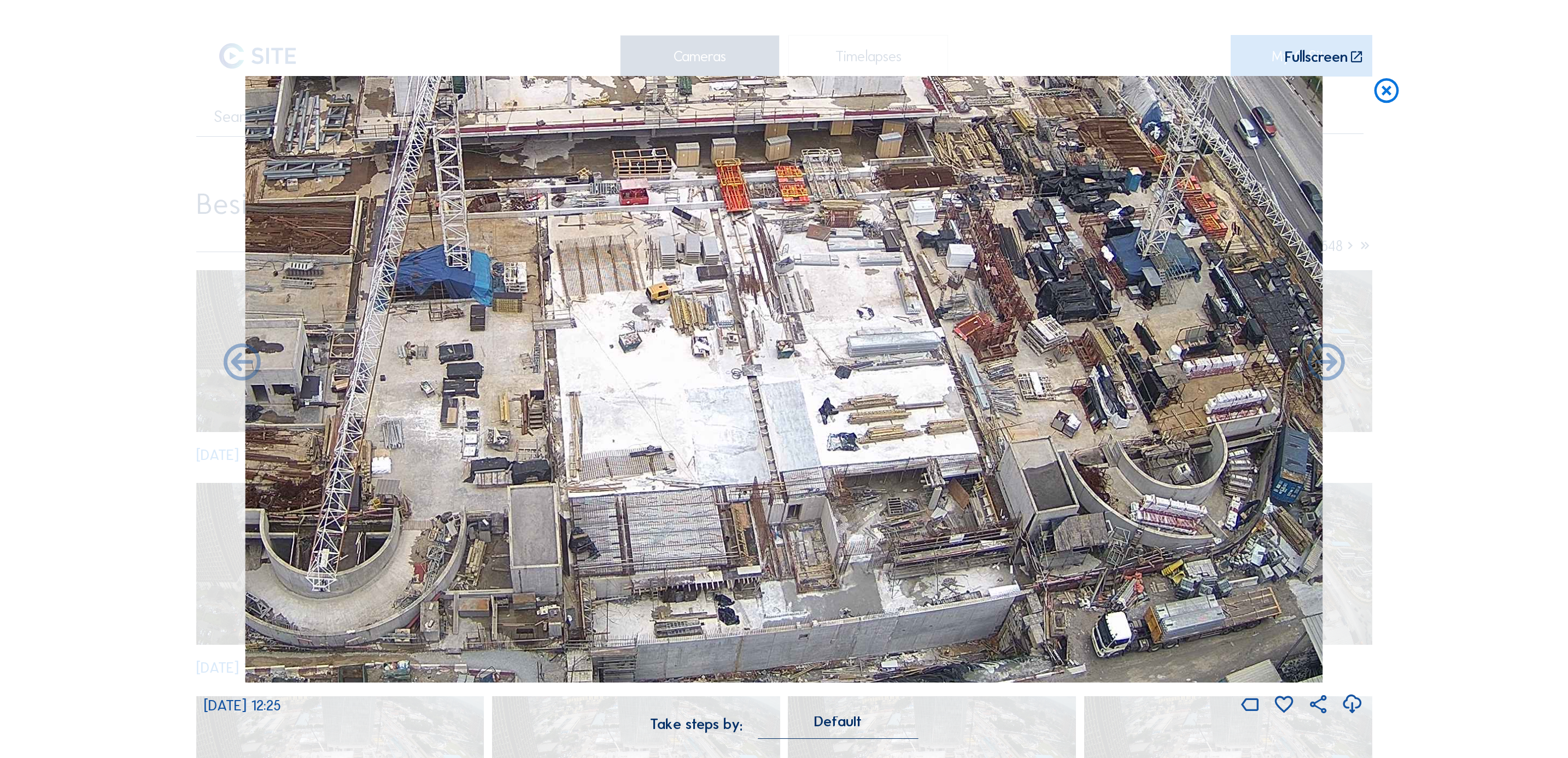
drag, startPoint x: 607, startPoint y: 531, endPoint x: 674, endPoint y: 409, distance: 139.2
click at [570, 80] on img at bounding box center [784, 379] width 1078 height 606
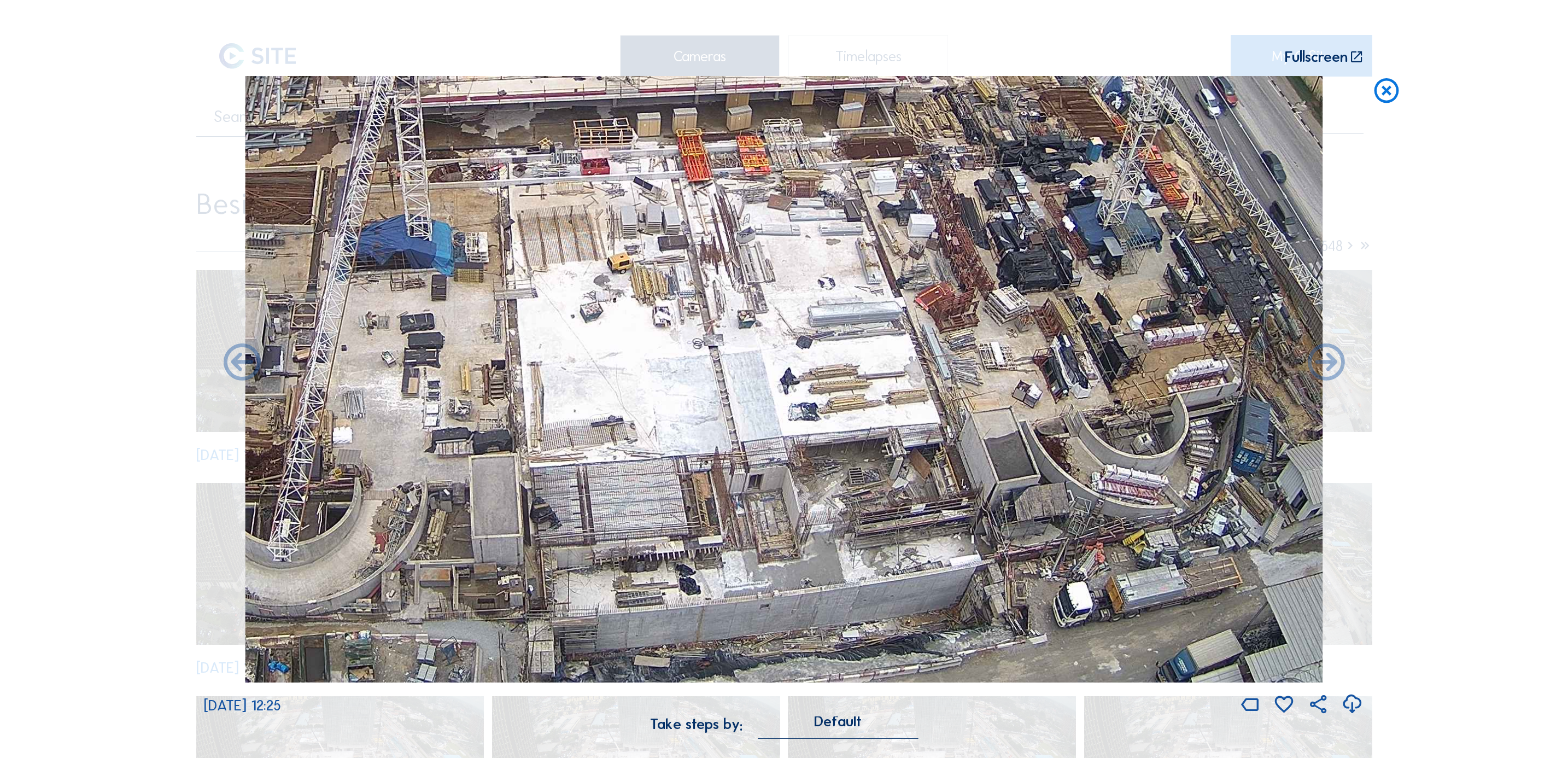
drag, startPoint x: 670, startPoint y: 260, endPoint x: 667, endPoint y: 294, distance: 34.1
click at [666, 256] on img at bounding box center [784, 379] width 1078 height 606
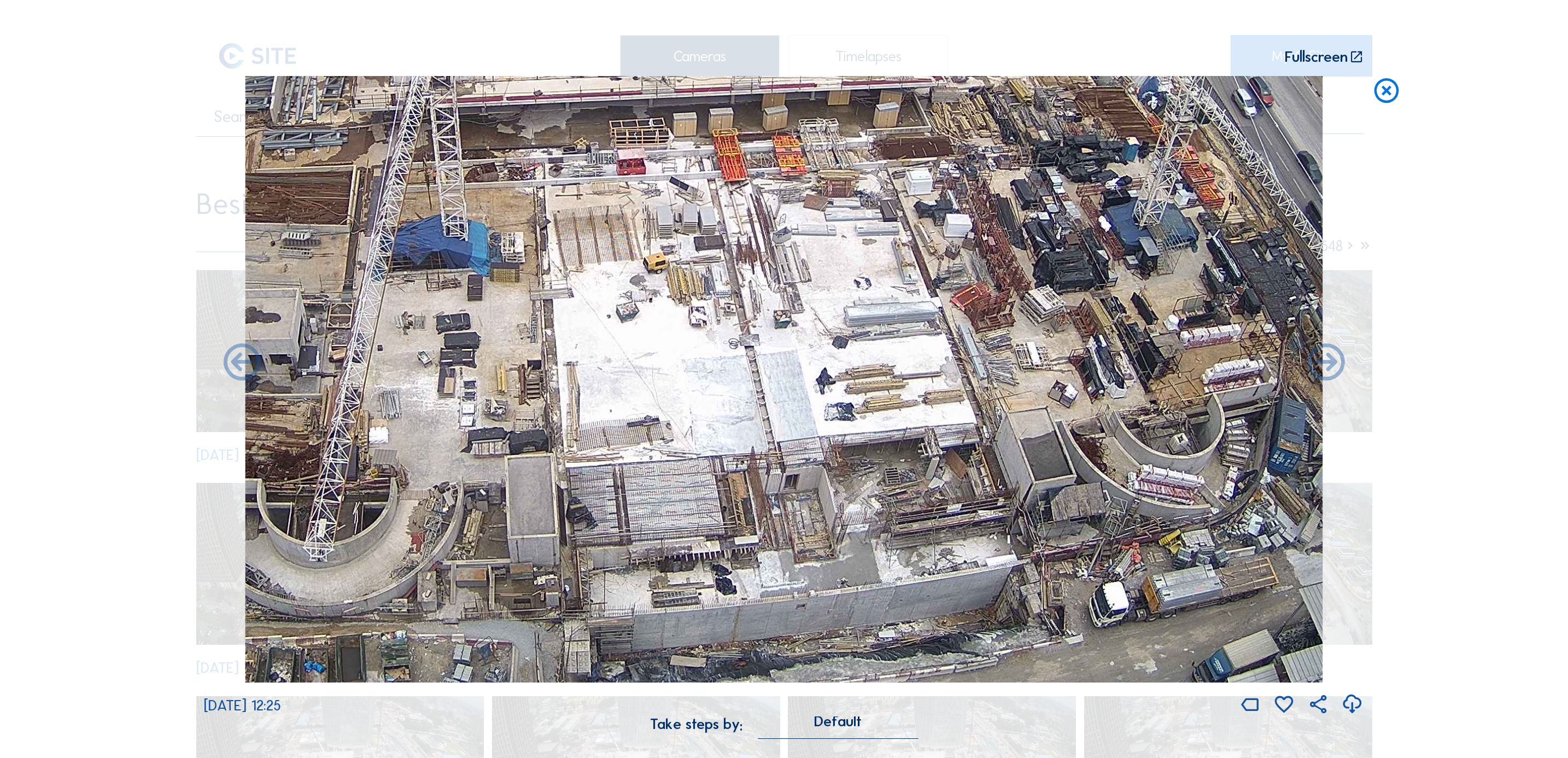
drag, startPoint x: 846, startPoint y: 563, endPoint x: 894, endPoint y: 548, distance: 50.3
click at [894, 505] on img at bounding box center [784, 379] width 1078 height 606
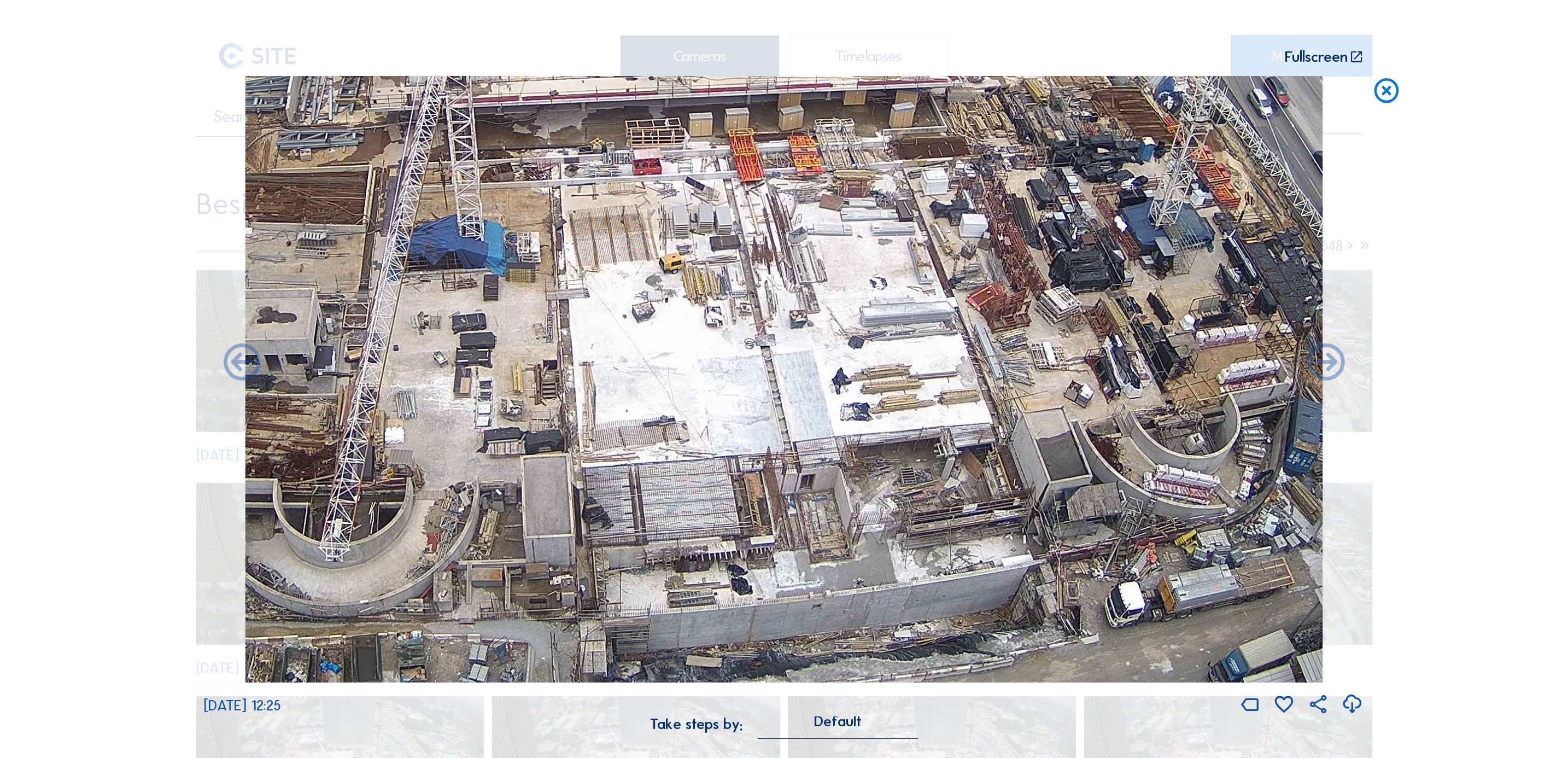
drag, startPoint x: 914, startPoint y: 538, endPoint x: 909, endPoint y: 515, distance: 23.5
click at [909, 505] on img at bounding box center [784, 379] width 1078 height 606
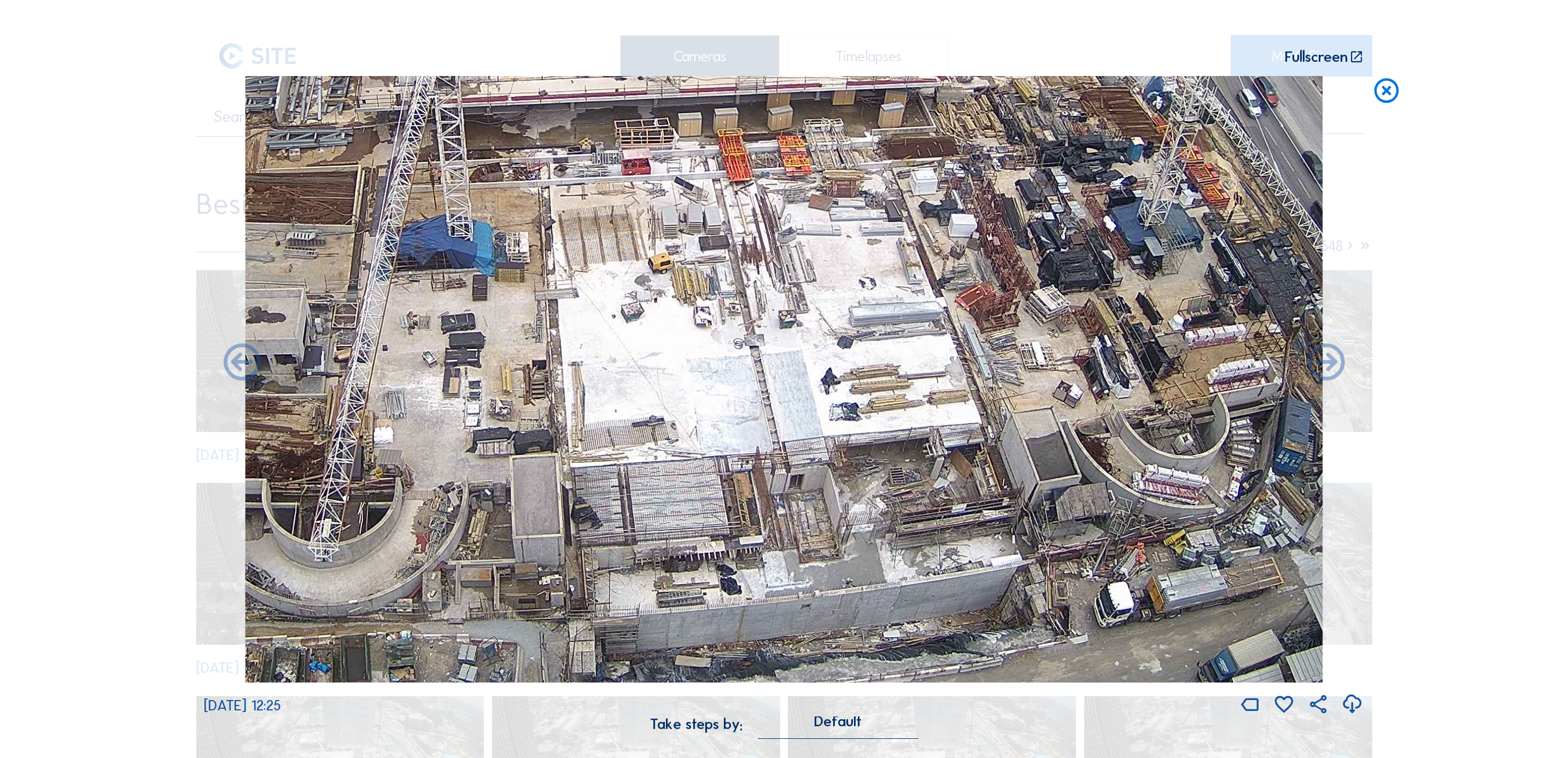
drag, startPoint x: 828, startPoint y: 558, endPoint x: 820, endPoint y: 515, distance: 43.7
click at [820, 505] on img at bounding box center [784, 379] width 1078 height 606
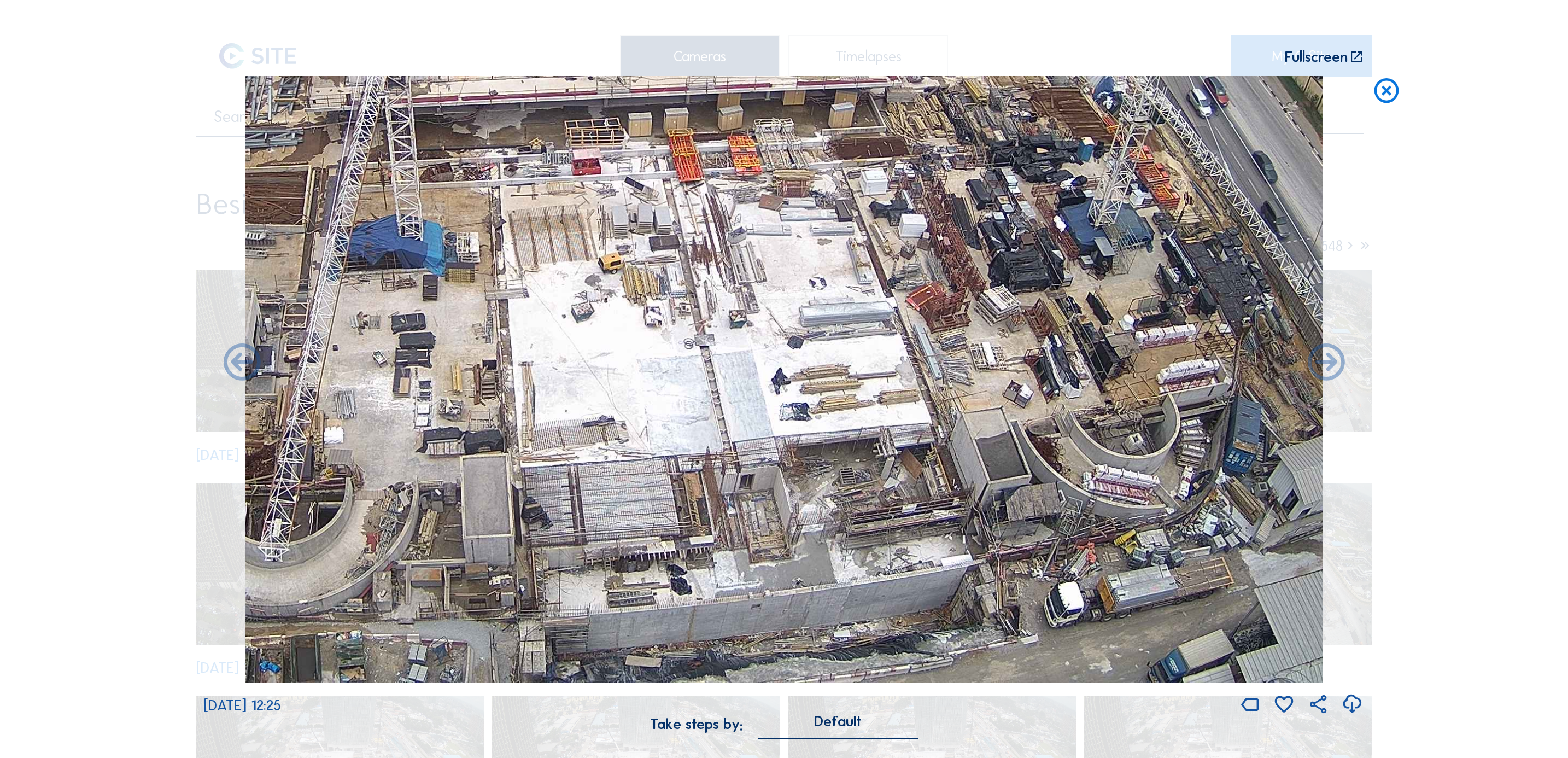
drag, startPoint x: 819, startPoint y: 515, endPoint x: 763, endPoint y: 511, distance: 56.1
click at [768, 505] on img at bounding box center [784, 379] width 1078 height 606
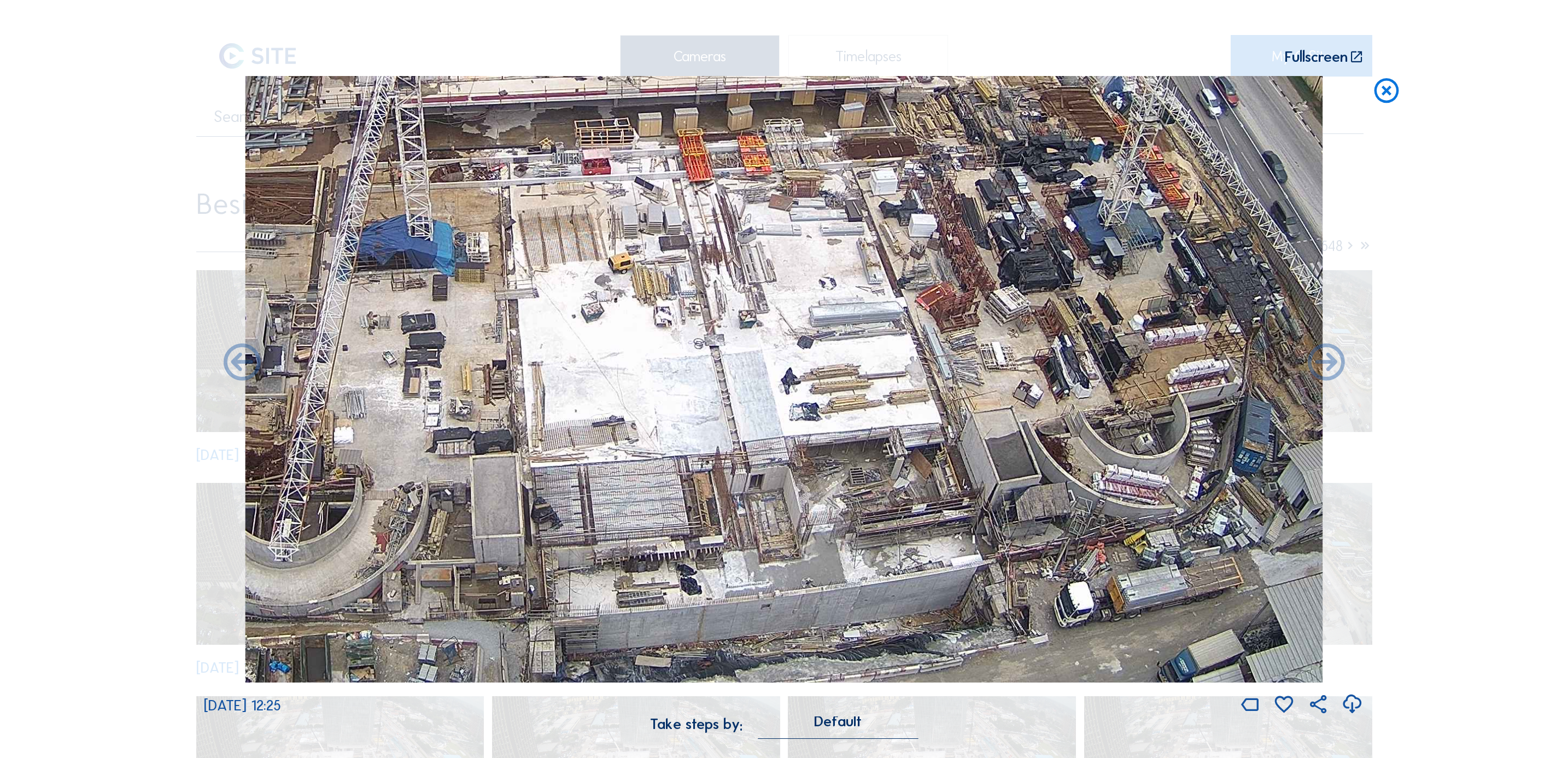
drag, startPoint x: 780, startPoint y: 571, endPoint x: 812, endPoint y: 554, distance: 36.2
click at [812, 505] on img at bounding box center [784, 379] width 1078 height 606
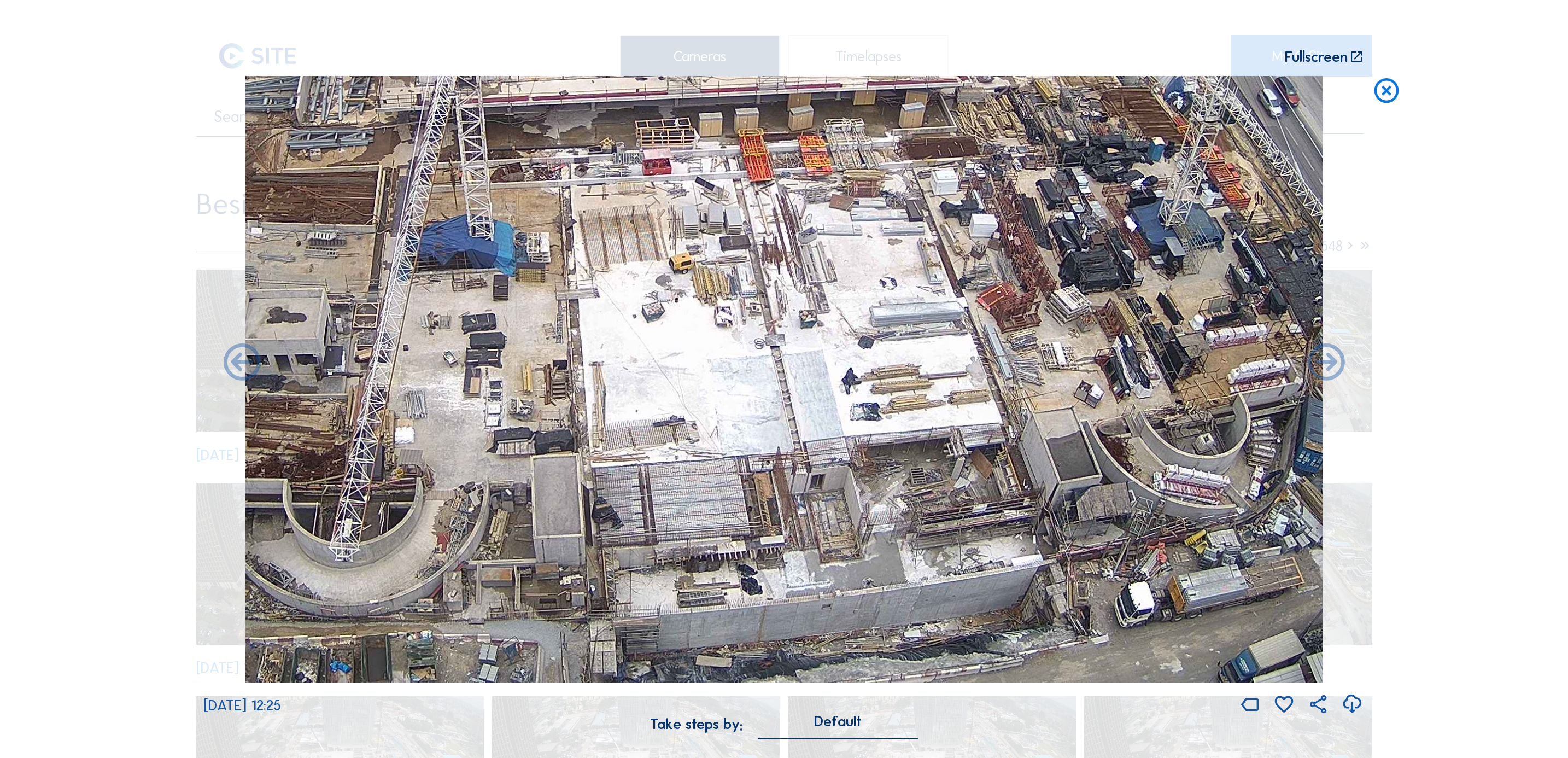
drag, startPoint x: 835, startPoint y: 564, endPoint x: 874, endPoint y: 553, distance: 40.5
click at [874, 505] on img at bounding box center [784, 379] width 1078 height 606
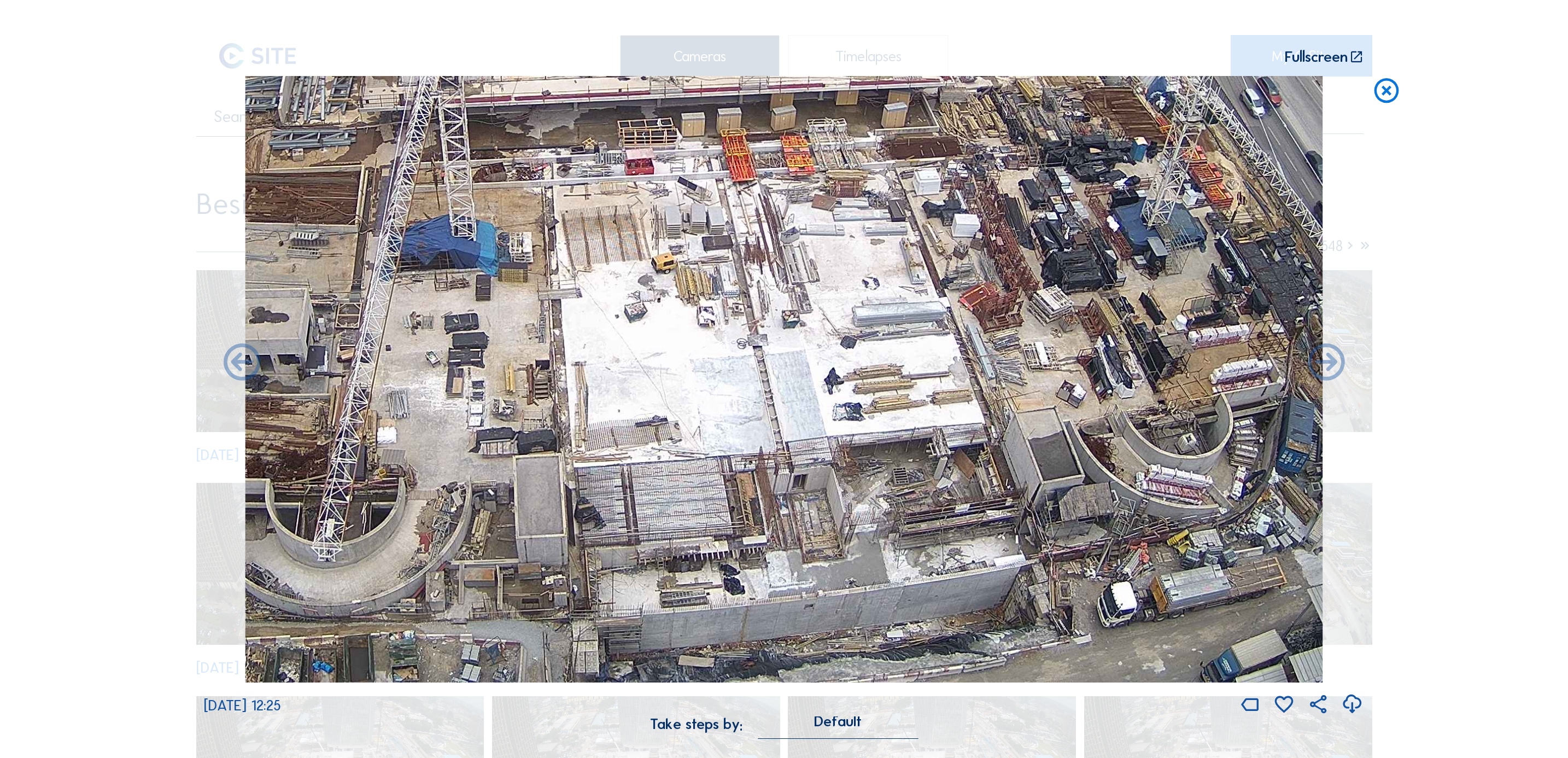
click at [769, 505] on img at bounding box center [784, 379] width 1078 height 606
drag, startPoint x: 780, startPoint y: 479, endPoint x: 781, endPoint y: 456, distance: 23.0
click at [781, 466] on img at bounding box center [784, 379] width 1078 height 606
click at [1037, 505] on img at bounding box center [784, 379] width 1078 height 606
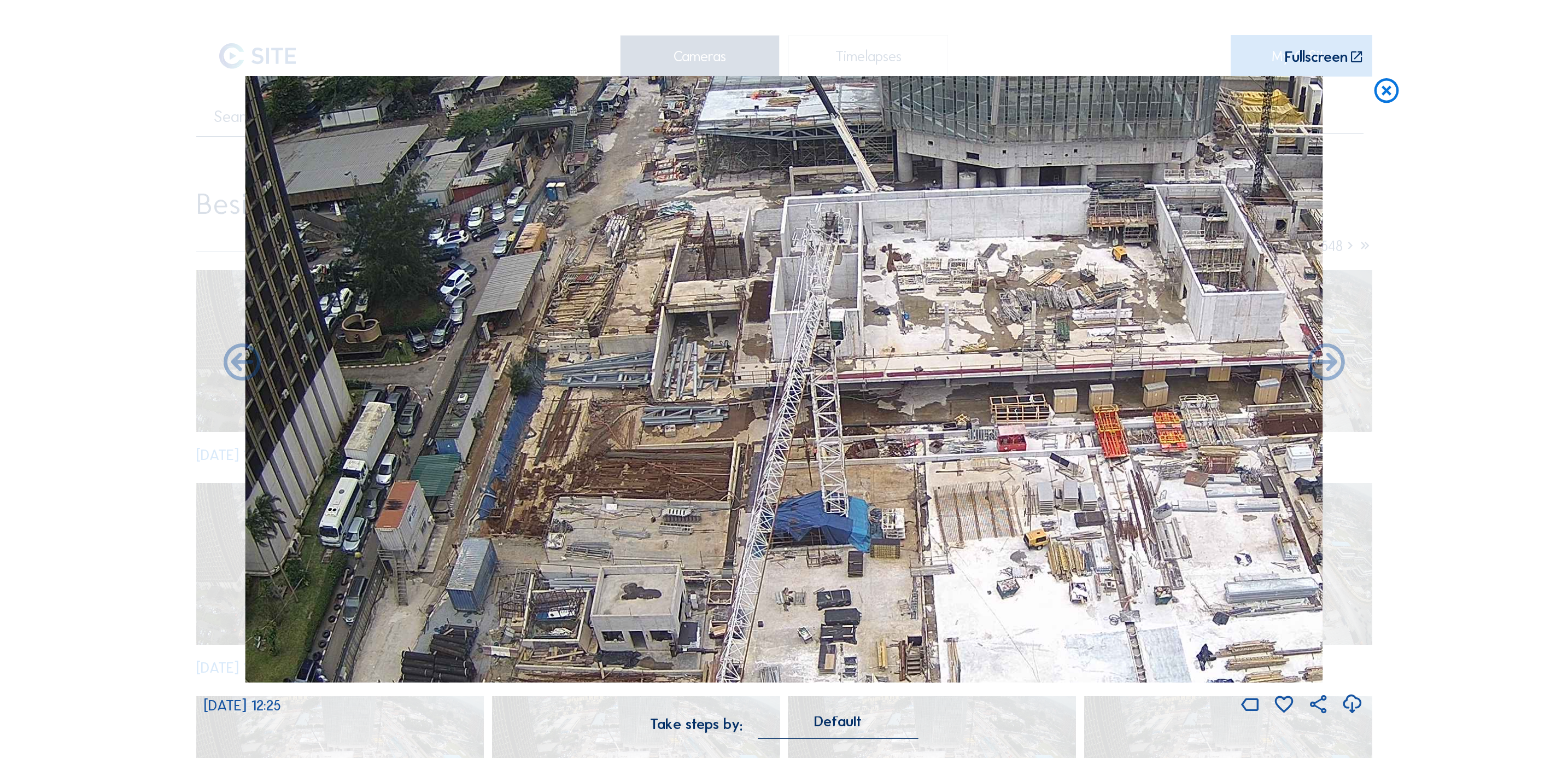
drag, startPoint x: 826, startPoint y: 289, endPoint x: 783, endPoint y: 496, distance: 211.4
click at [784, 505] on img at bounding box center [784, 379] width 1078 height 606
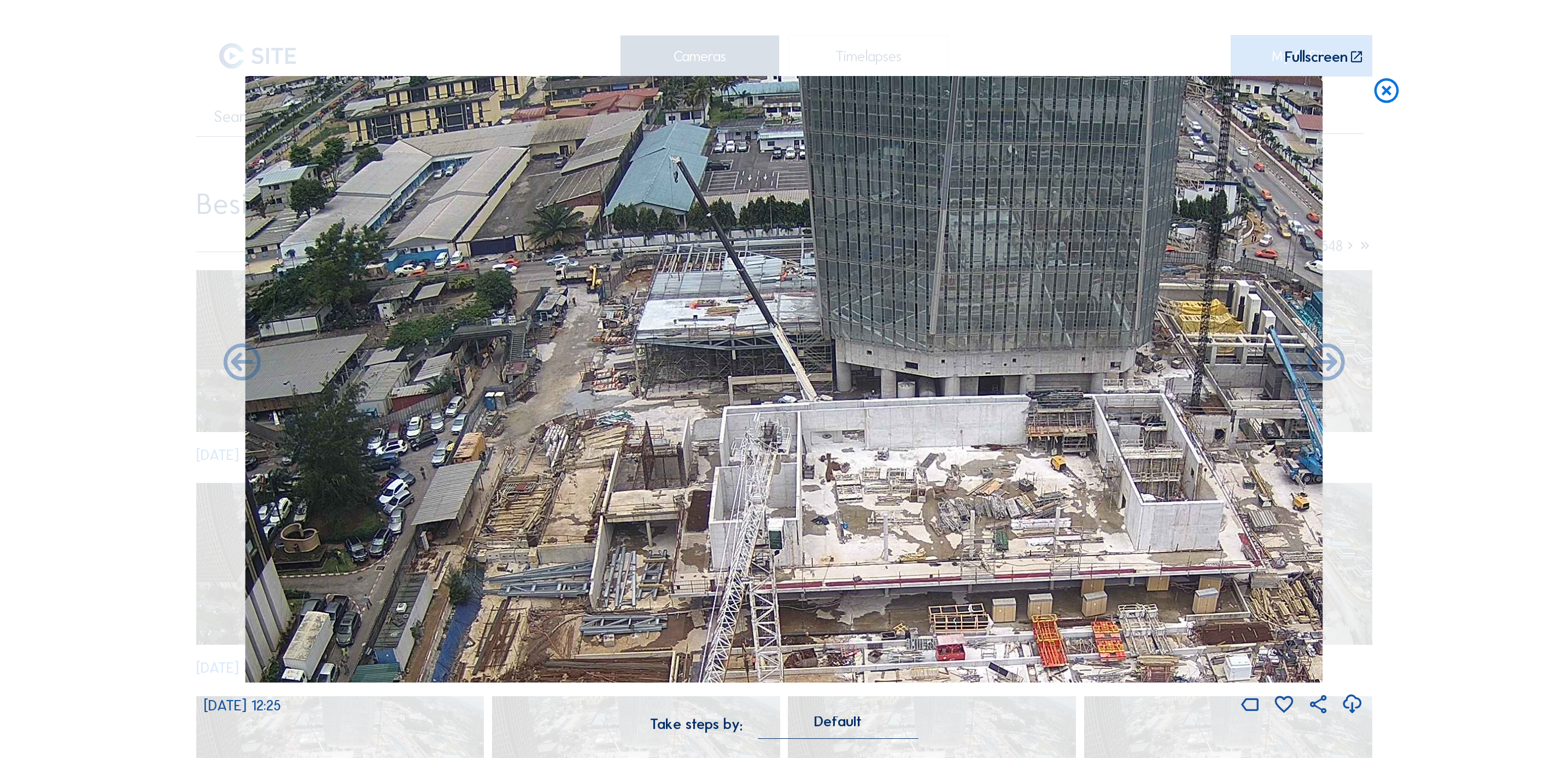
drag, startPoint x: 874, startPoint y: 394, endPoint x: 833, endPoint y: 379, distance: 43.7
click at [833, 379] on img at bounding box center [784, 379] width 1078 height 606
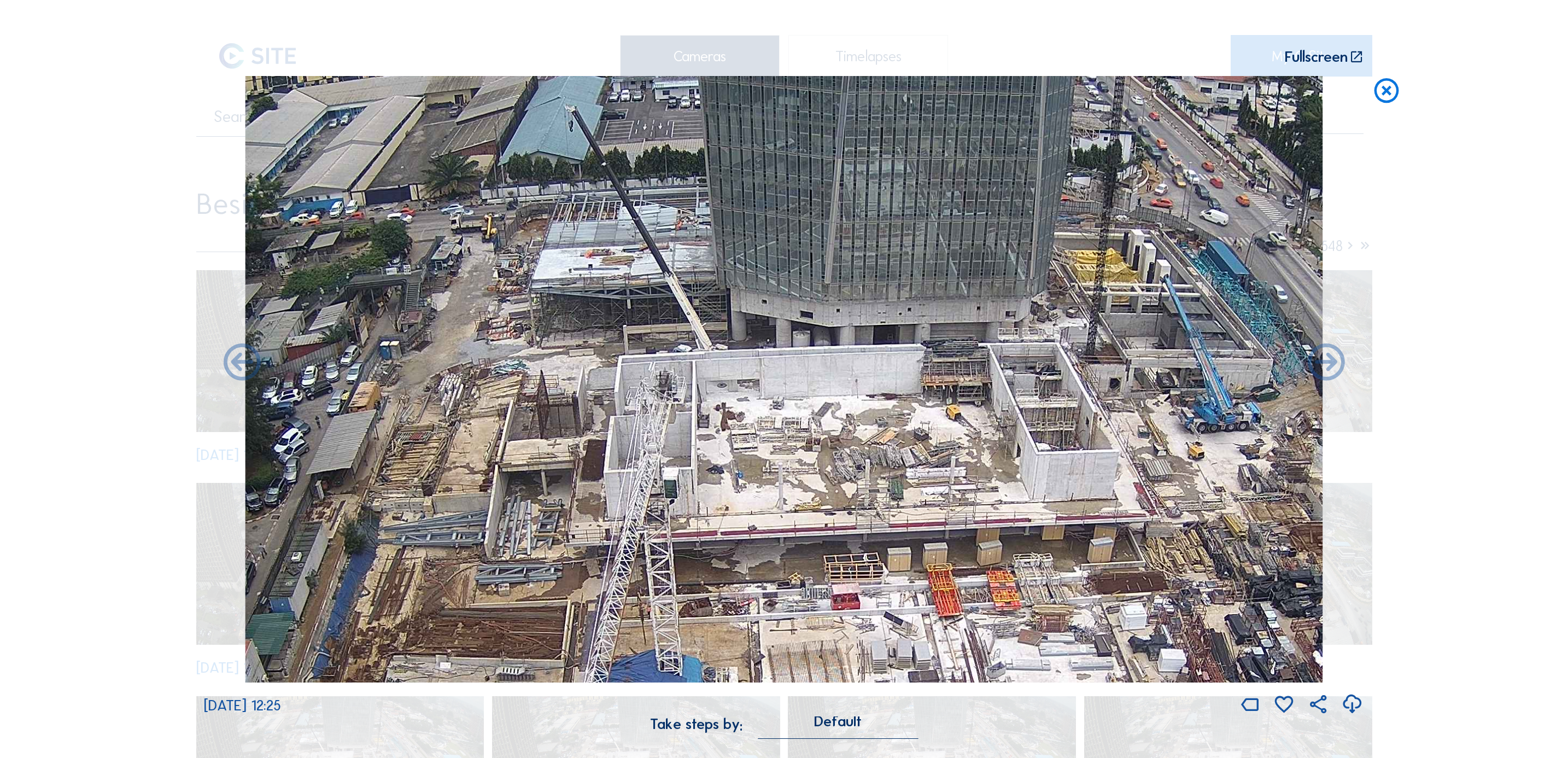
drag, startPoint x: 982, startPoint y: 383, endPoint x: 955, endPoint y: 381, distance: 27.1
click at [956, 381] on img at bounding box center [784, 379] width 1078 height 606
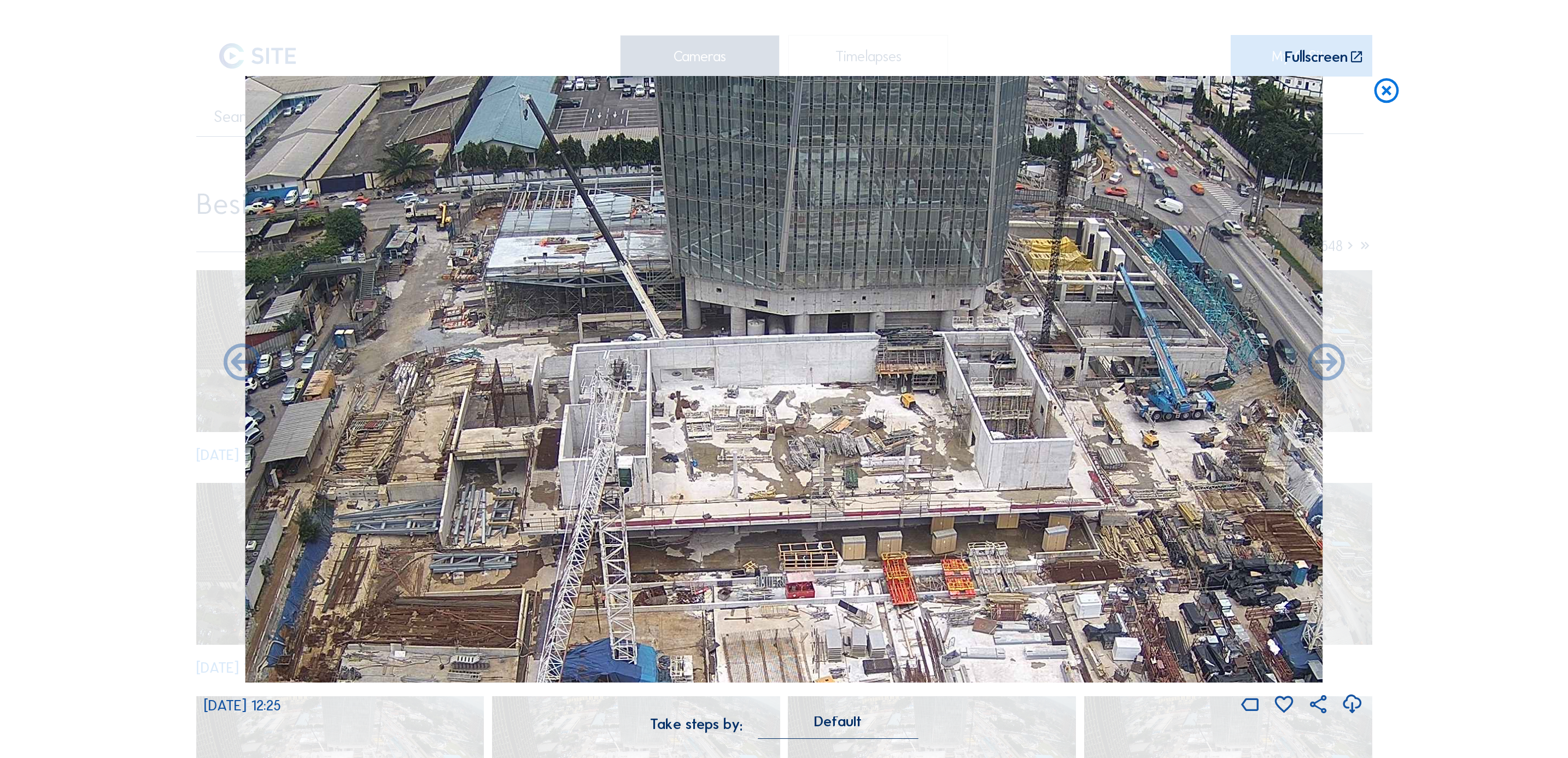
drag, startPoint x: 947, startPoint y: 382, endPoint x: 909, endPoint y: 352, distance: 48.4
click at [912, 354] on img at bounding box center [784, 379] width 1078 height 606
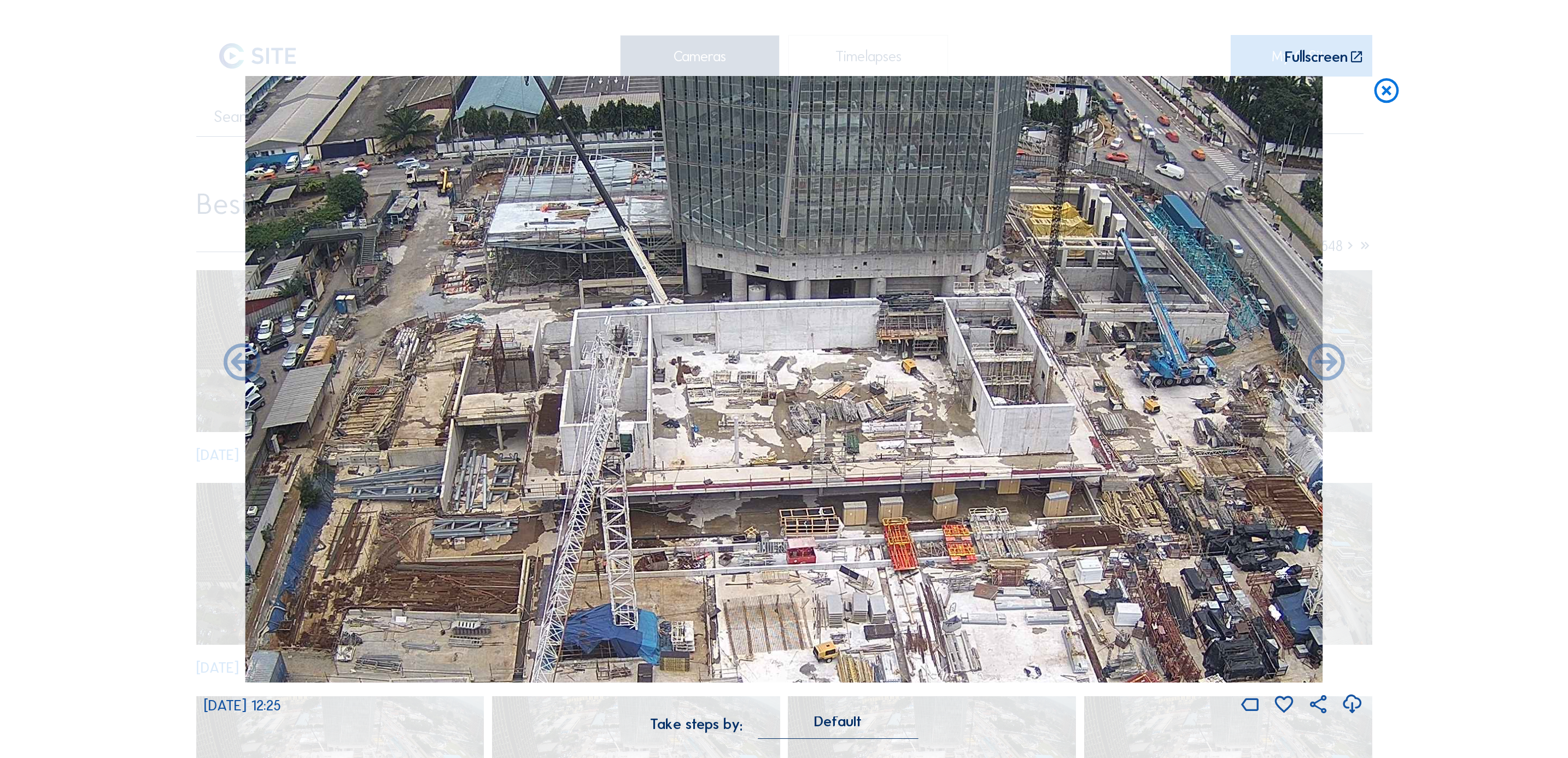
click at [914, 329] on img at bounding box center [784, 379] width 1078 height 606
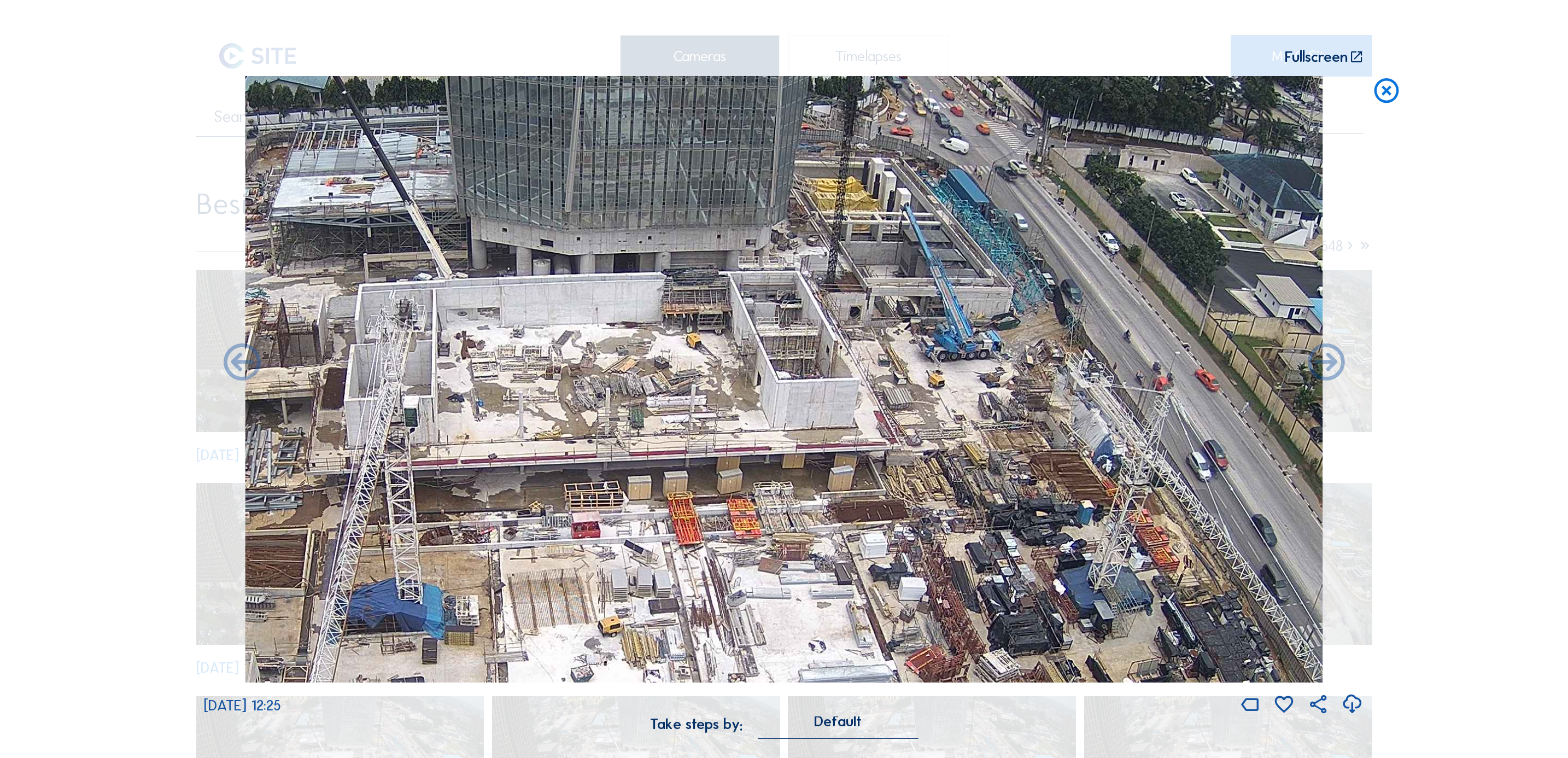
drag, startPoint x: 930, startPoint y: 463, endPoint x: 819, endPoint y: 456, distance: 111.2
click at [819, 456] on img at bounding box center [784, 379] width 1078 height 606
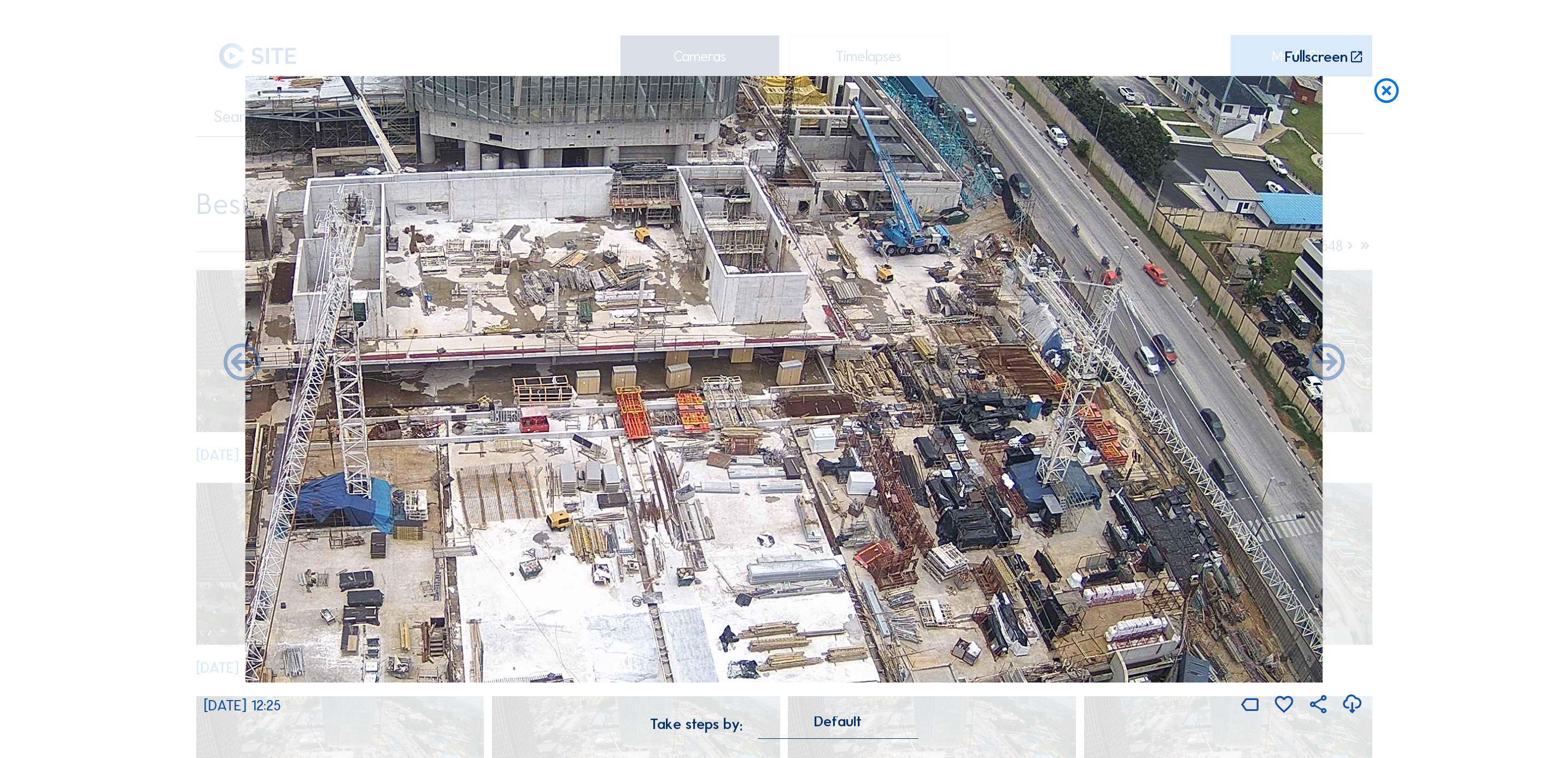
drag, startPoint x: 937, startPoint y: 557, endPoint x: 904, endPoint y: 453, distance: 109.1
click at [905, 456] on img at bounding box center [784, 379] width 1078 height 606
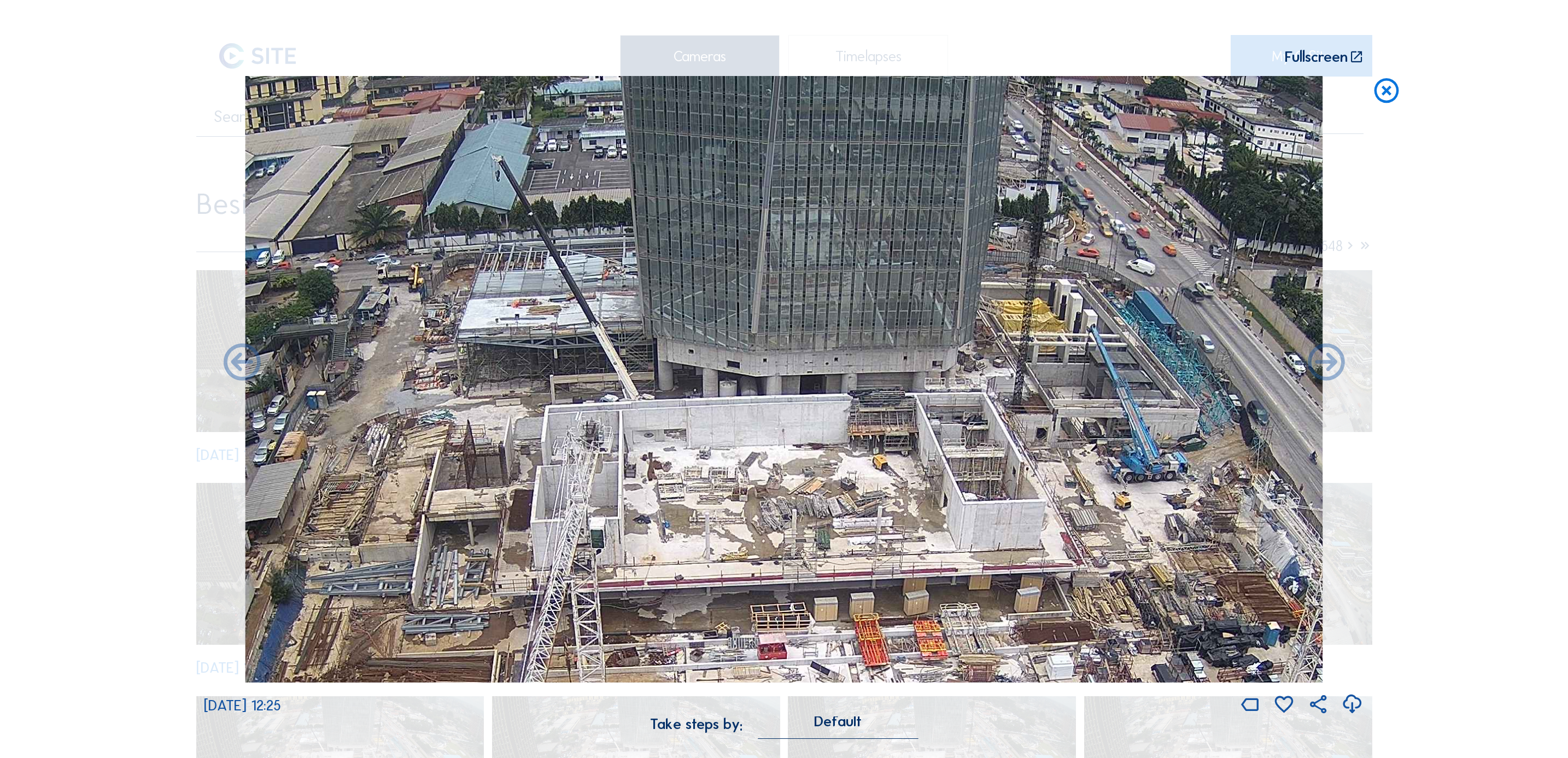
drag, startPoint x: 830, startPoint y: 318, endPoint x: 1070, endPoint y: 548, distance: 332.4
click at [1037, 505] on img at bounding box center [784, 379] width 1078 height 606
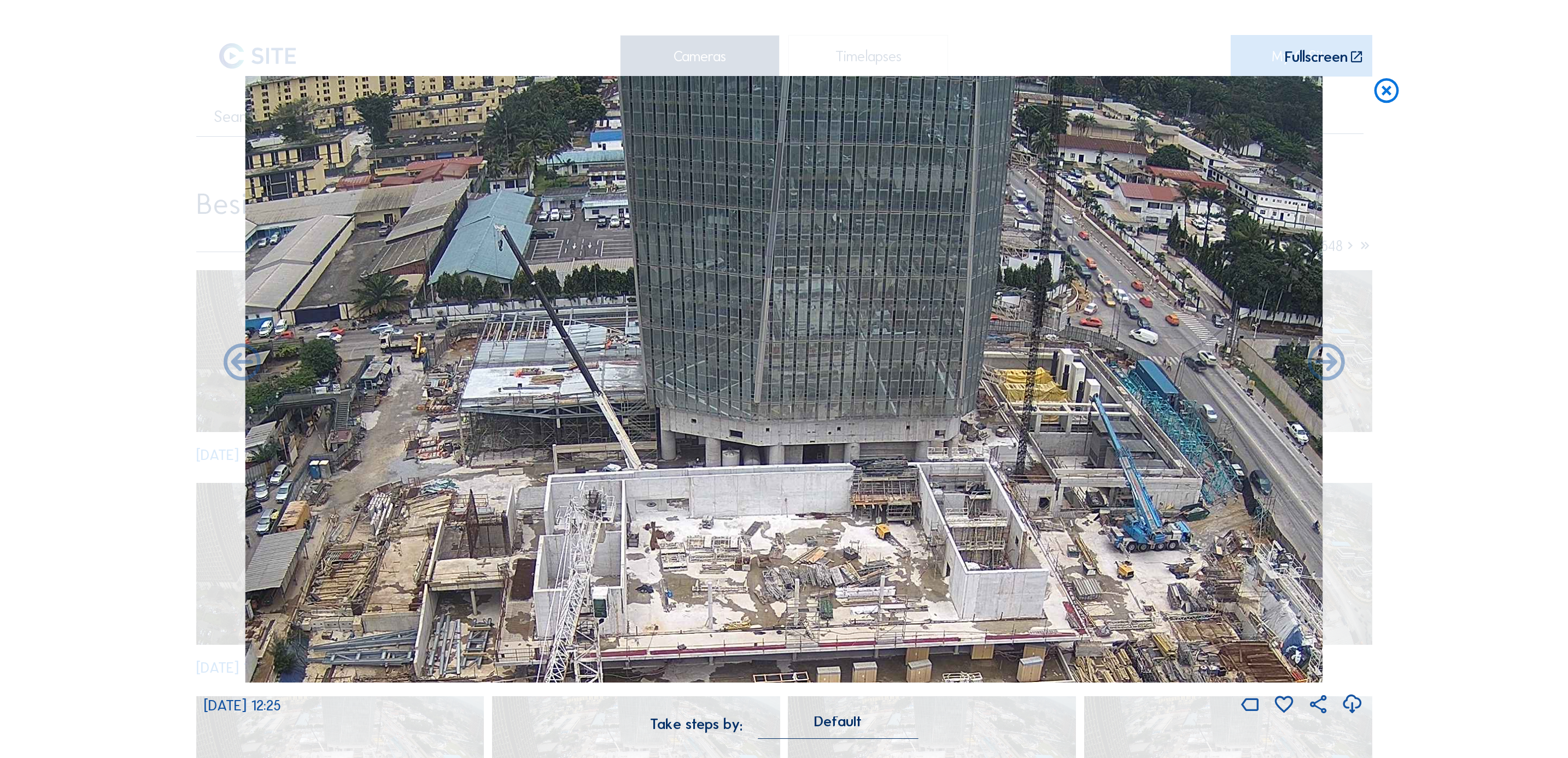
drag, startPoint x: 824, startPoint y: 437, endPoint x: 830, endPoint y: 548, distance: 111.2
click at [832, 505] on img at bounding box center [784, 379] width 1078 height 606
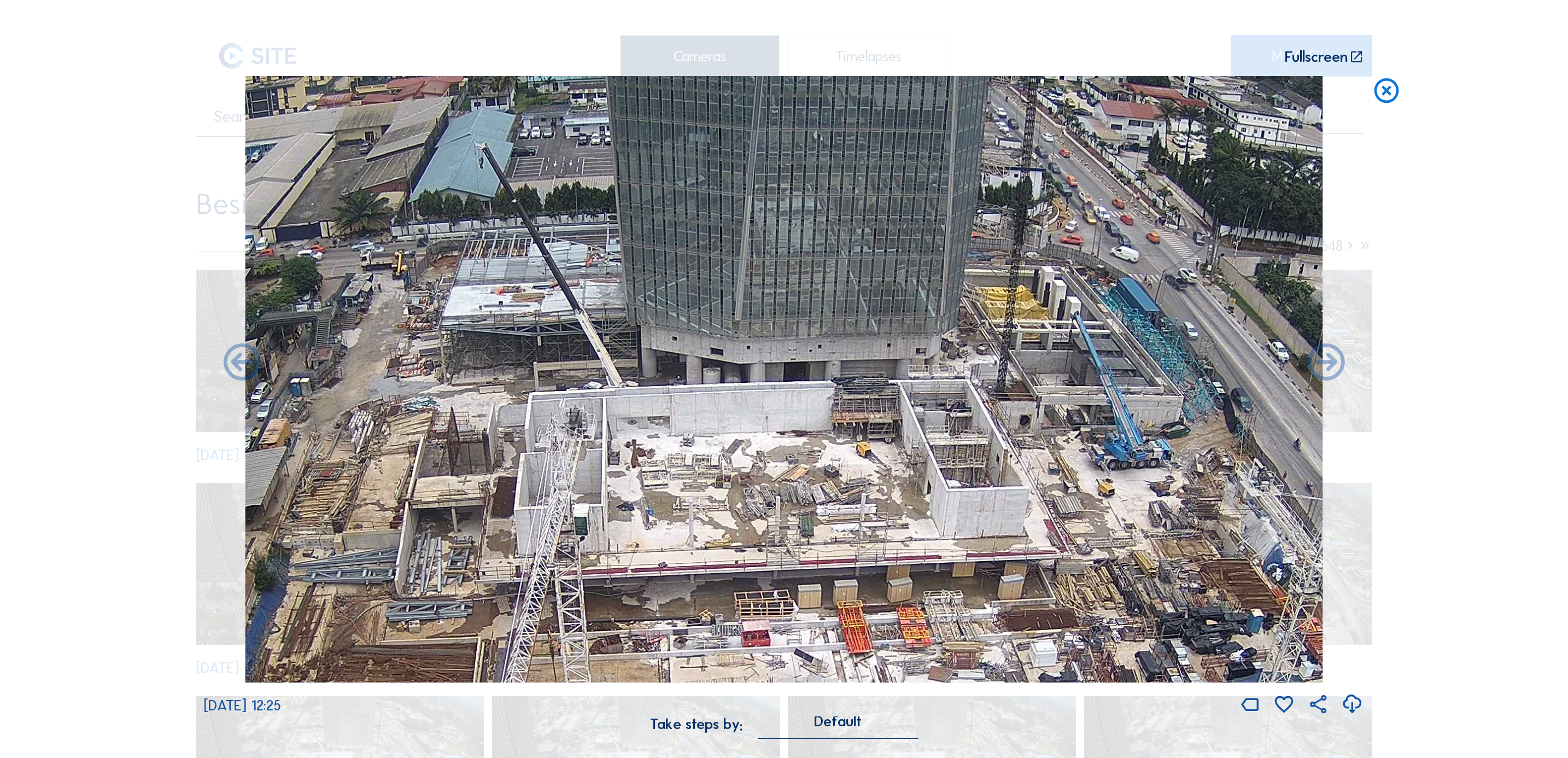
drag, startPoint x: 855, startPoint y: 417, endPoint x: 852, endPoint y: 408, distance: 9.5
click at [852, 408] on img at bounding box center [784, 379] width 1078 height 606
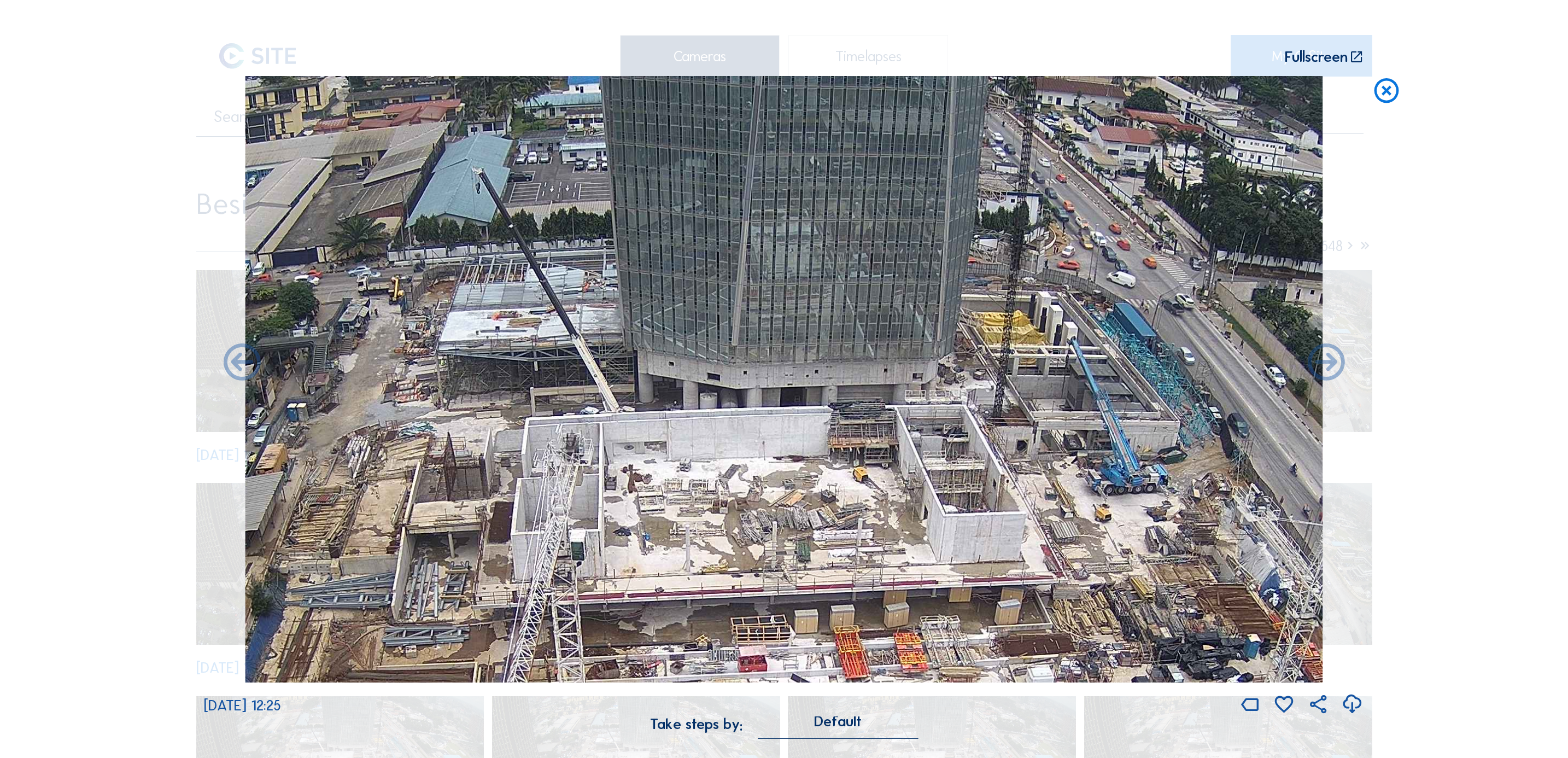
drag, startPoint x: 852, startPoint y: 409, endPoint x: 842, endPoint y: 446, distance: 38.3
click at [843, 444] on img at bounding box center [784, 379] width 1078 height 606
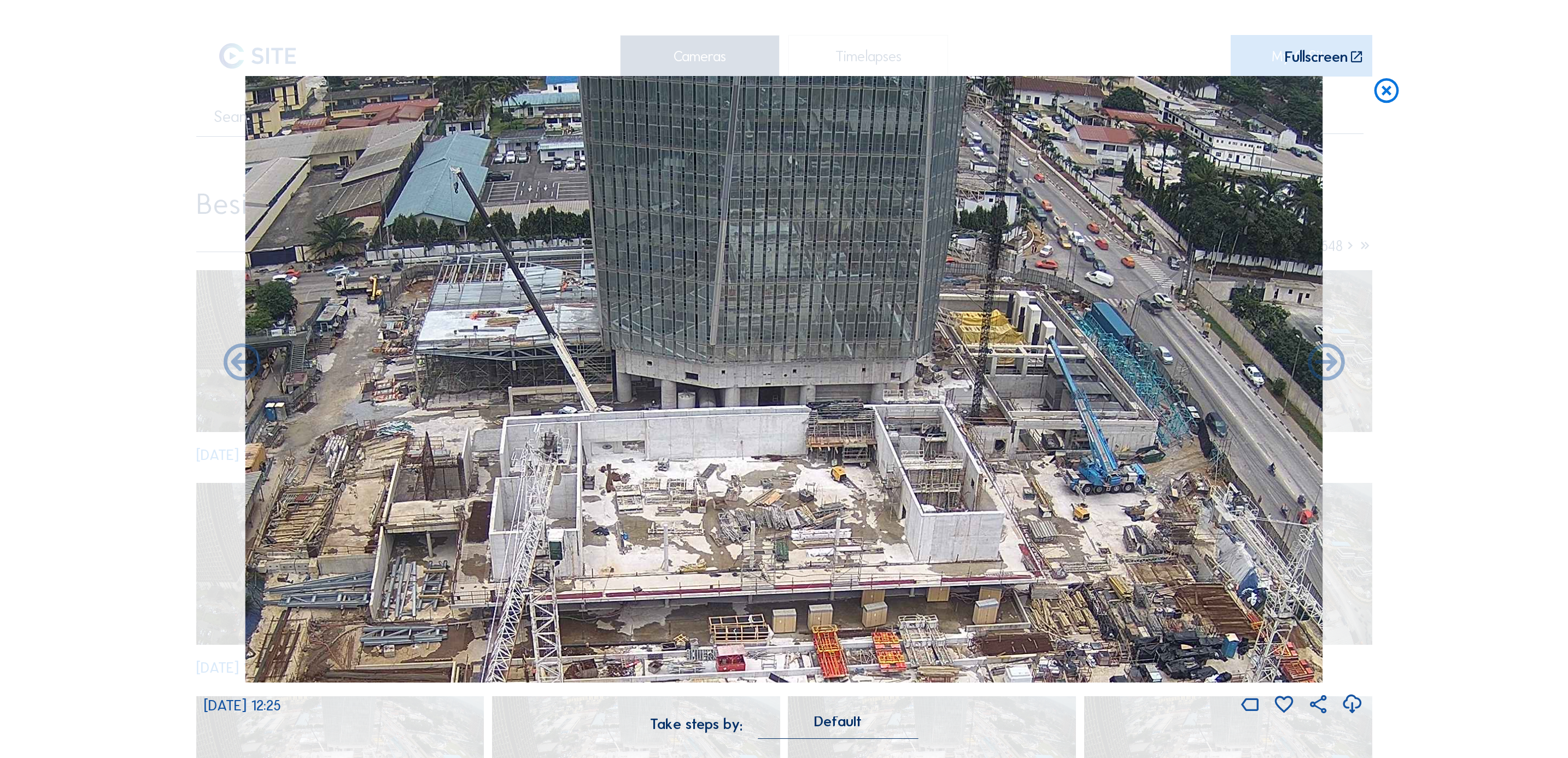
drag, startPoint x: 842, startPoint y: 446, endPoint x: 825, endPoint y: 437, distance: 19.2
click at [825, 437] on img at bounding box center [784, 379] width 1078 height 606
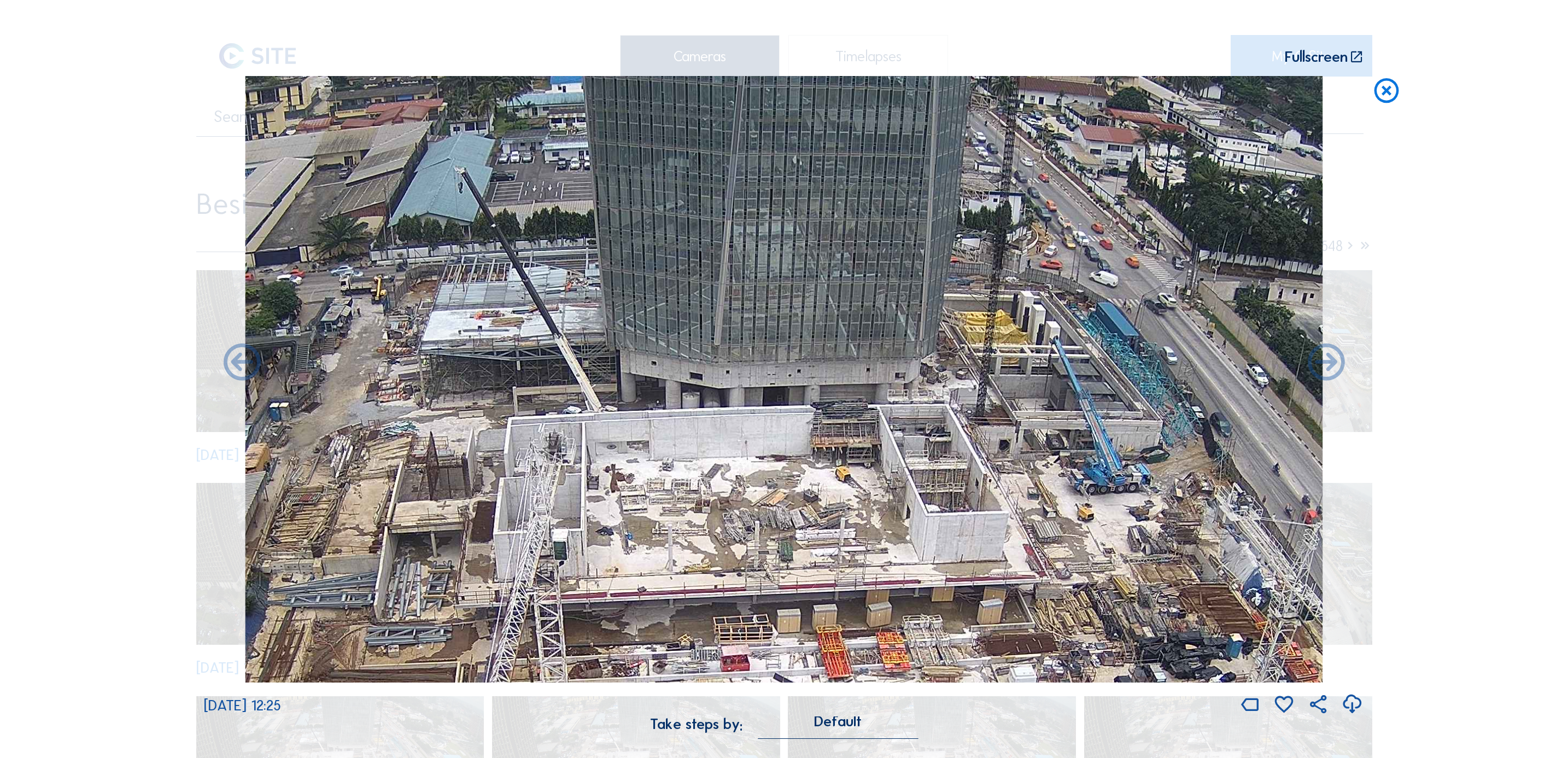
drag, startPoint x: 824, startPoint y: 437, endPoint x: 837, endPoint y: 437, distance: 13.0
click at [837, 437] on img at bounding box center [784, 379] width 1078 height 606
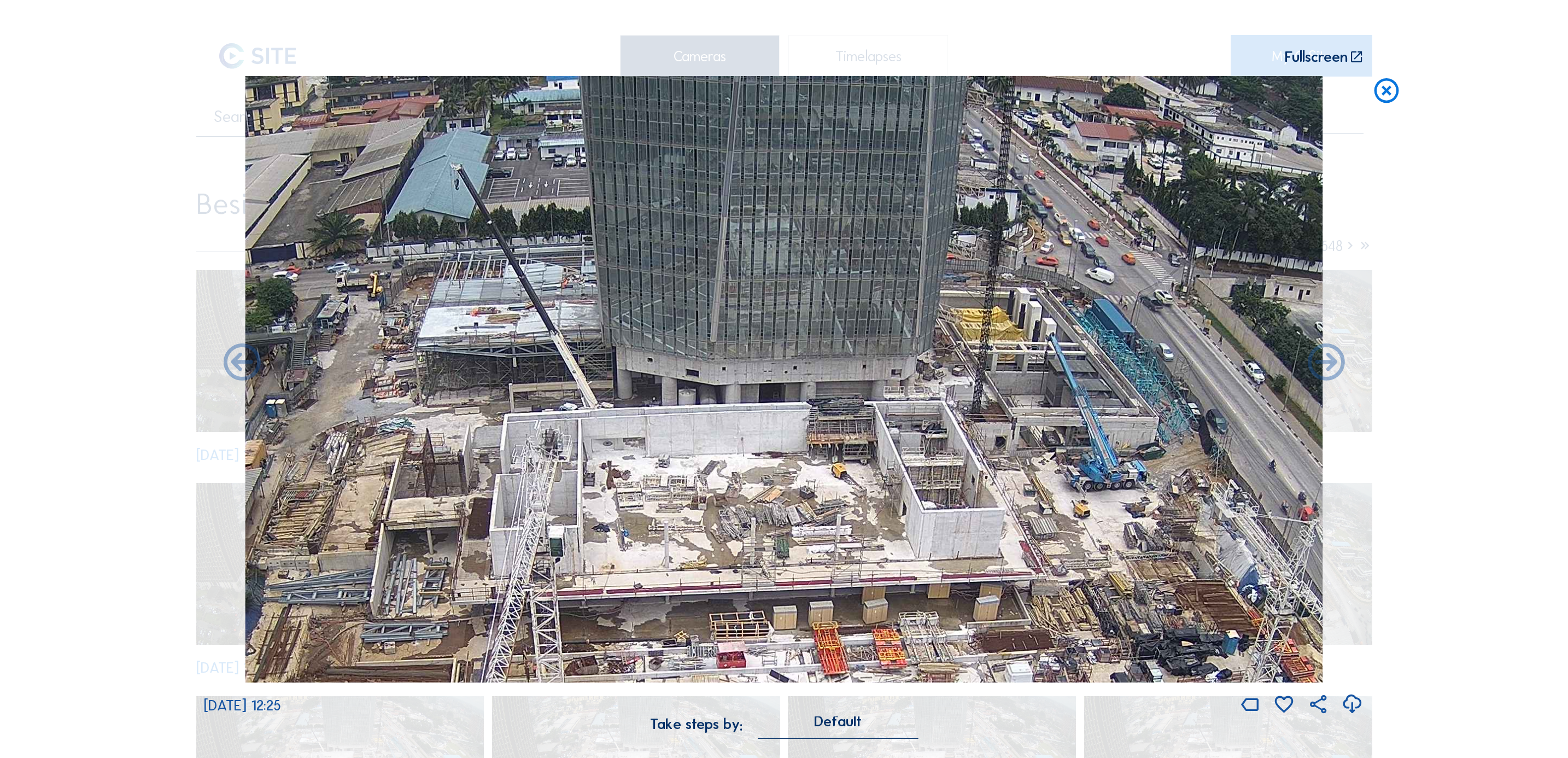
drag, startPoint x: 856, startPoint y: 440, endPoint x: 847, endPoint y: 437, distance: 9.5
click at [847, 437] on img at bounding box center [784, 379] width 1078 height 606
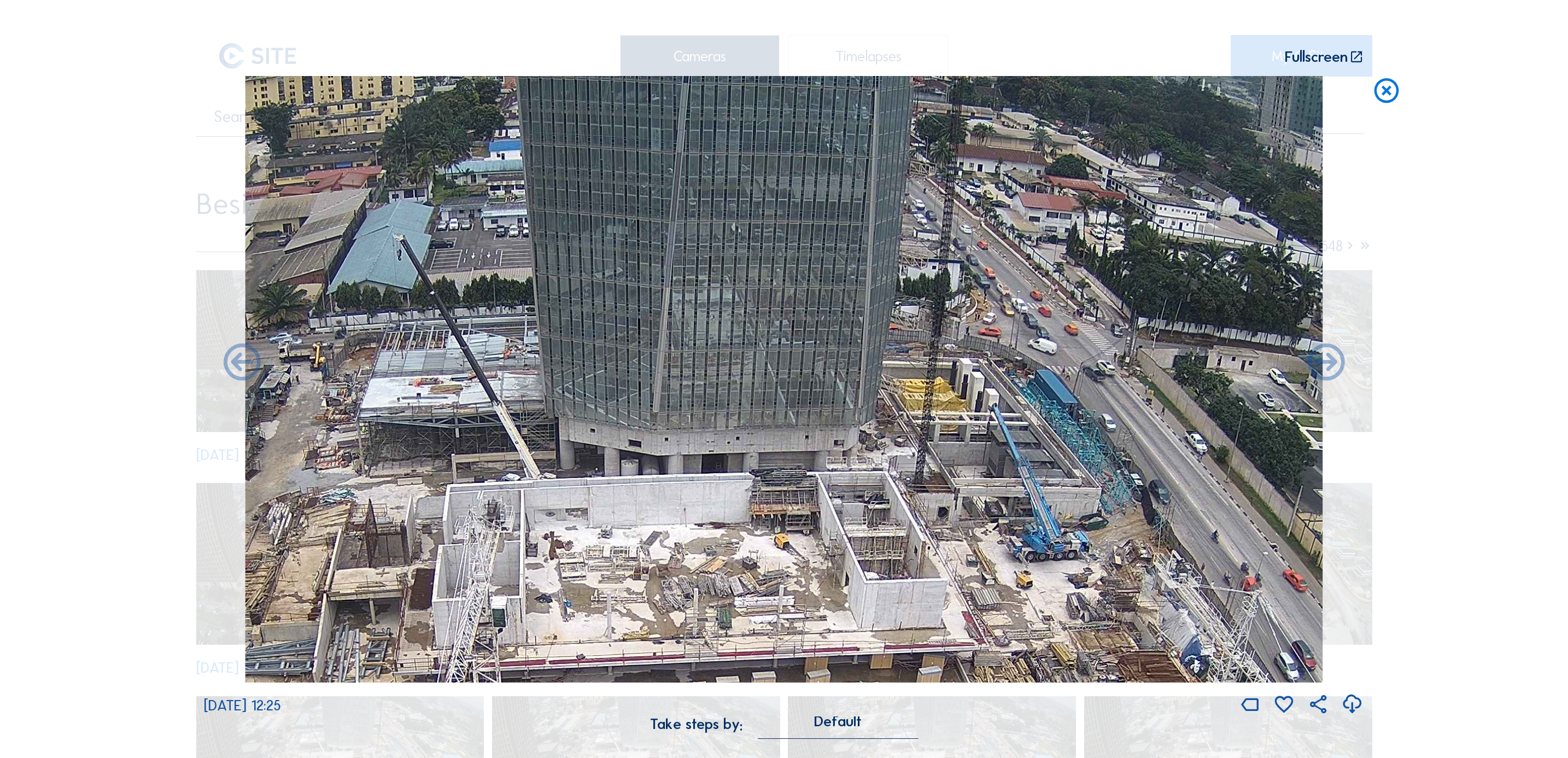
drag, startPoint x: 839, startPoint y: 245, endPoint x: 779, endPoint y: 502, distance: 263.9
click at [773, 505] on img at bounding box center [784, 379] width 1078 height 606
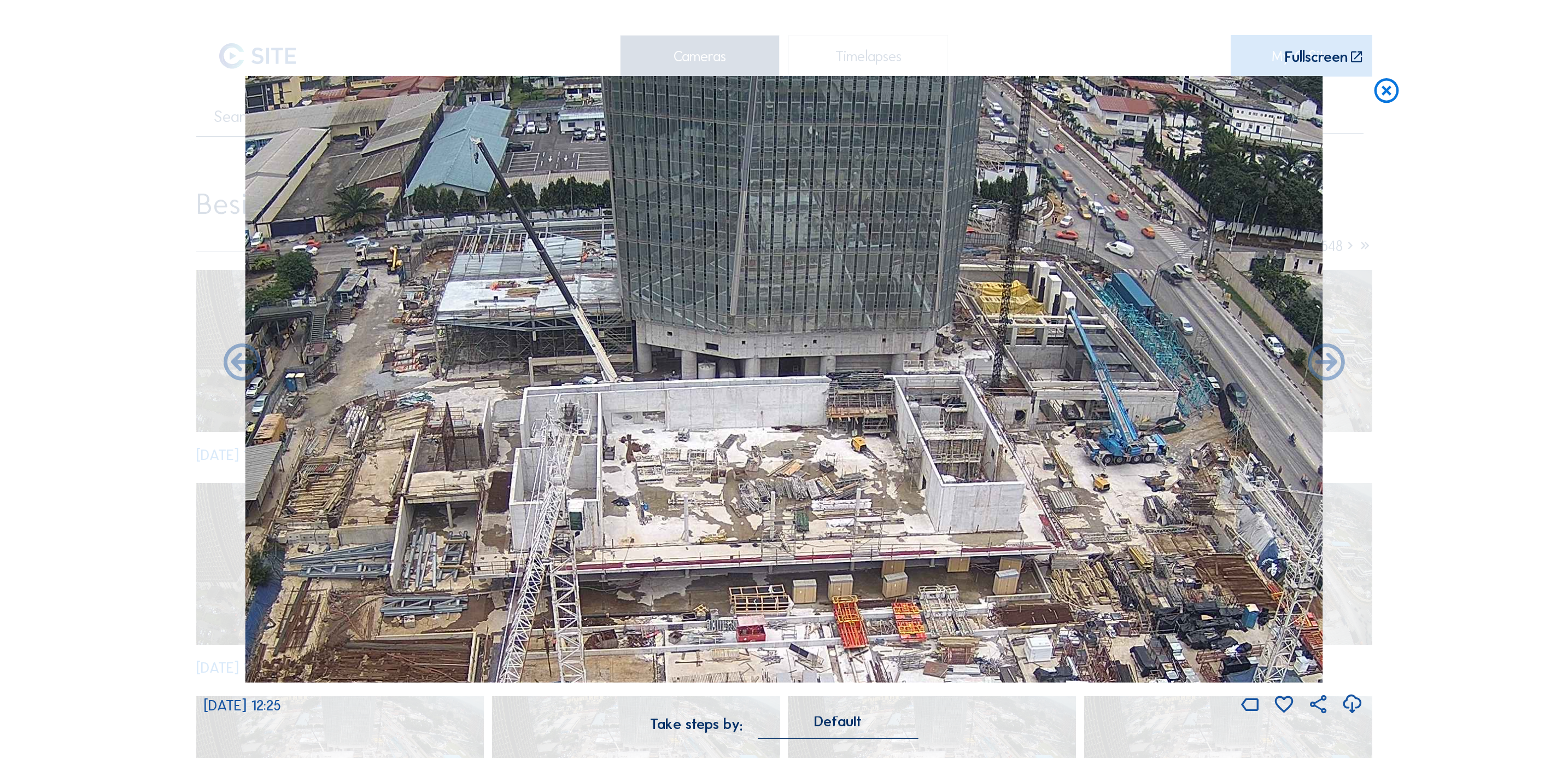
drag, startPoint x: 769, startPoint y: 372, endPoint x: 899, endPoint y: 262, distance: 170.3
click at [860, 253] on img at bounding box center [784, 379] width 1078 height 606
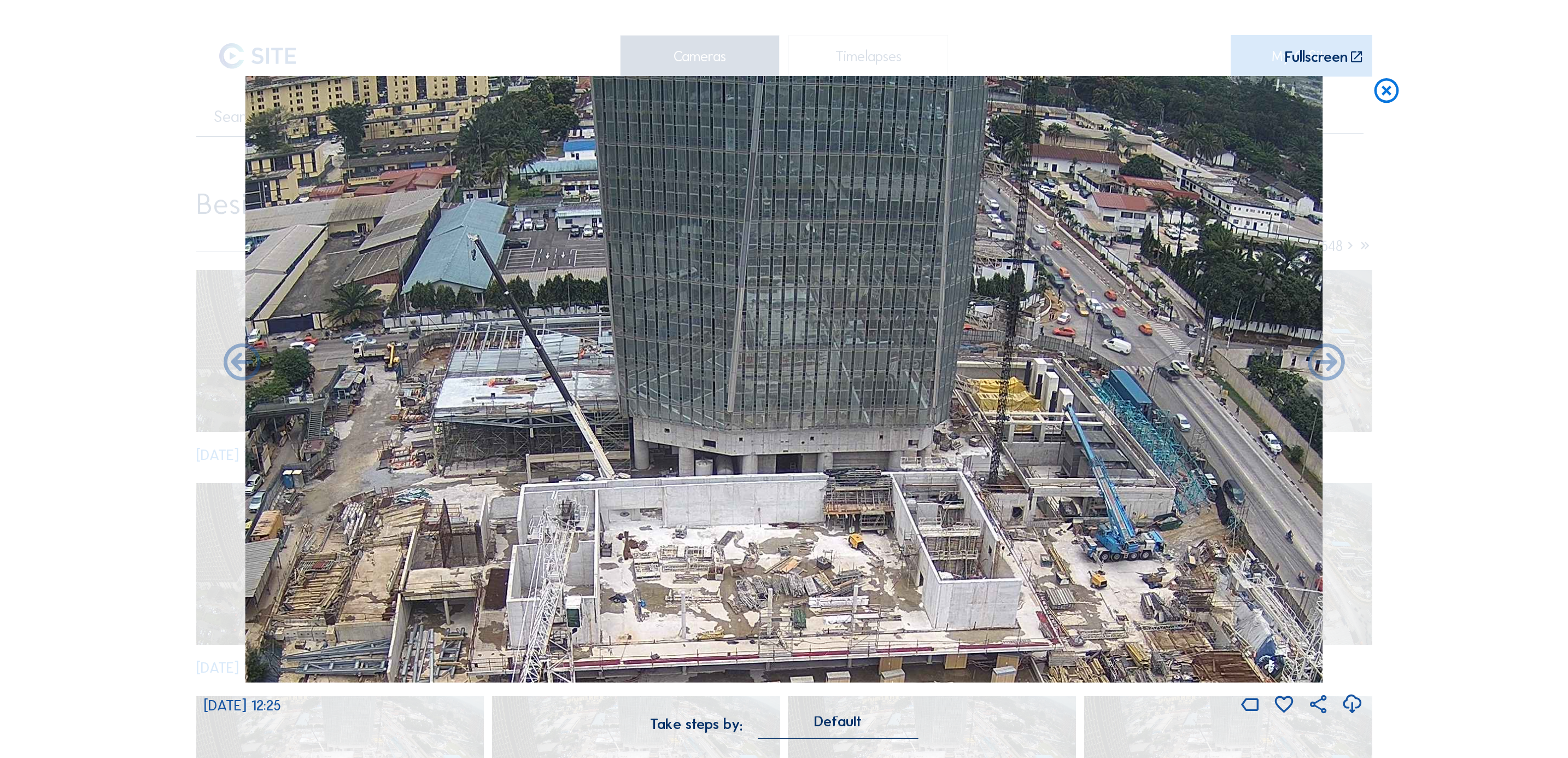
drag, startPoint x: 1018, startPoint y: 401, endPoint x: 1009, endPoint y: 511, distance: 110.4
click at [1009, 505] on img at bounding box center [784, 379] width 1078 height 606
